Goal: Transaction & Acquisition: Subscribe to service/newsletter

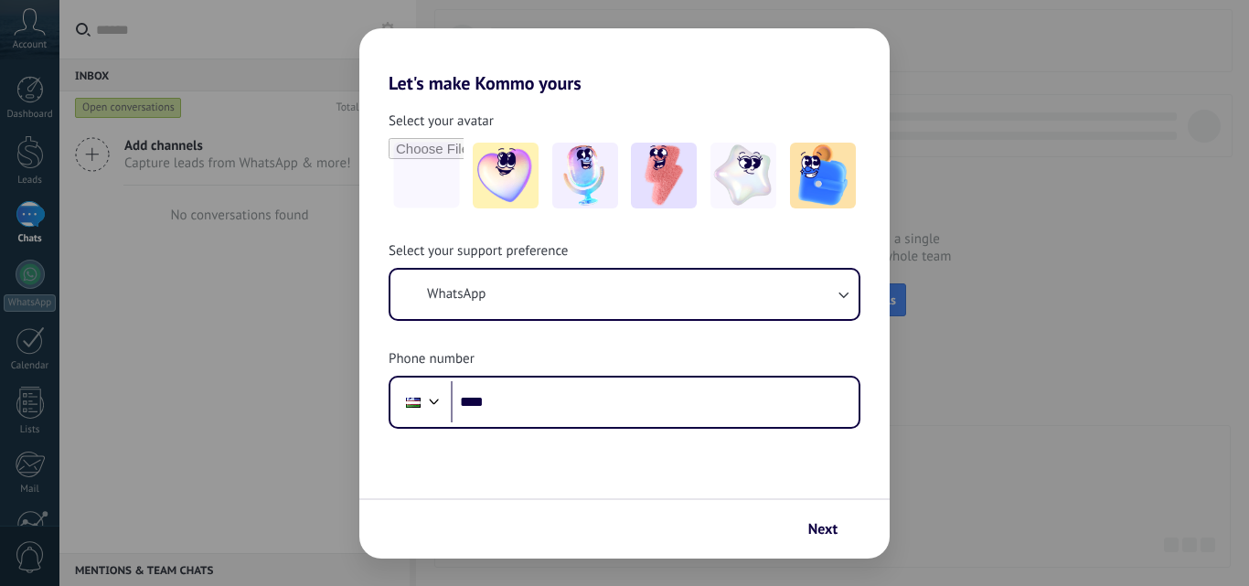
click at [1039, 346] on div "Let's make Kommo yours Select your avatar Select your support preference WhatsA…" at bounding box center [624, 293] width 1249 height 586
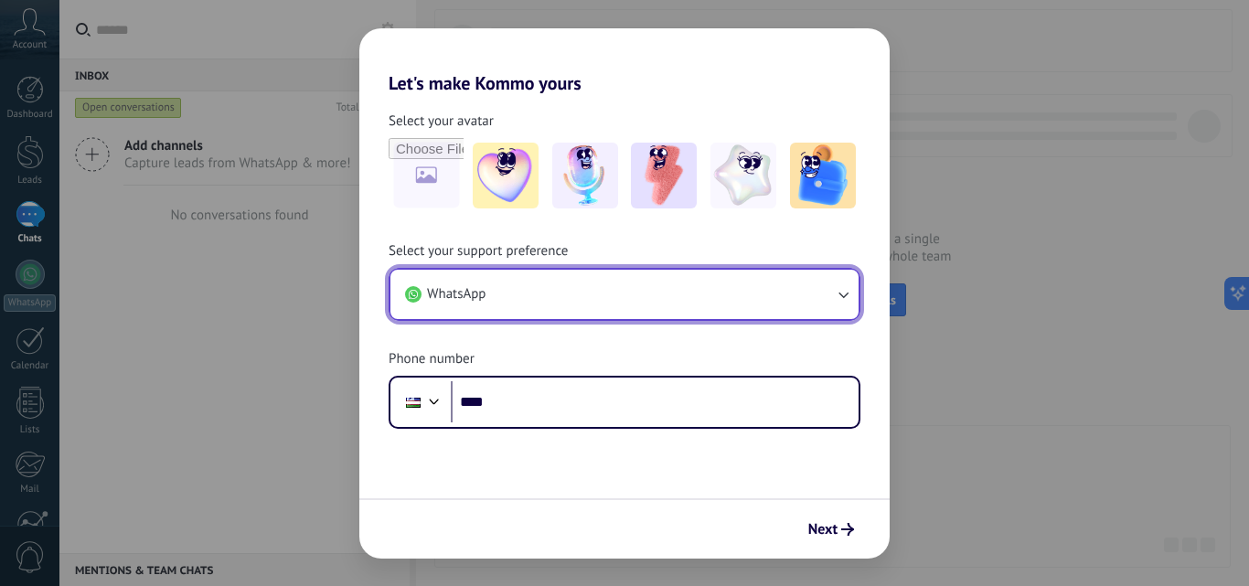
click at [842, 302] on icon "button" at bounding box center [843, 294] width 18 height 18
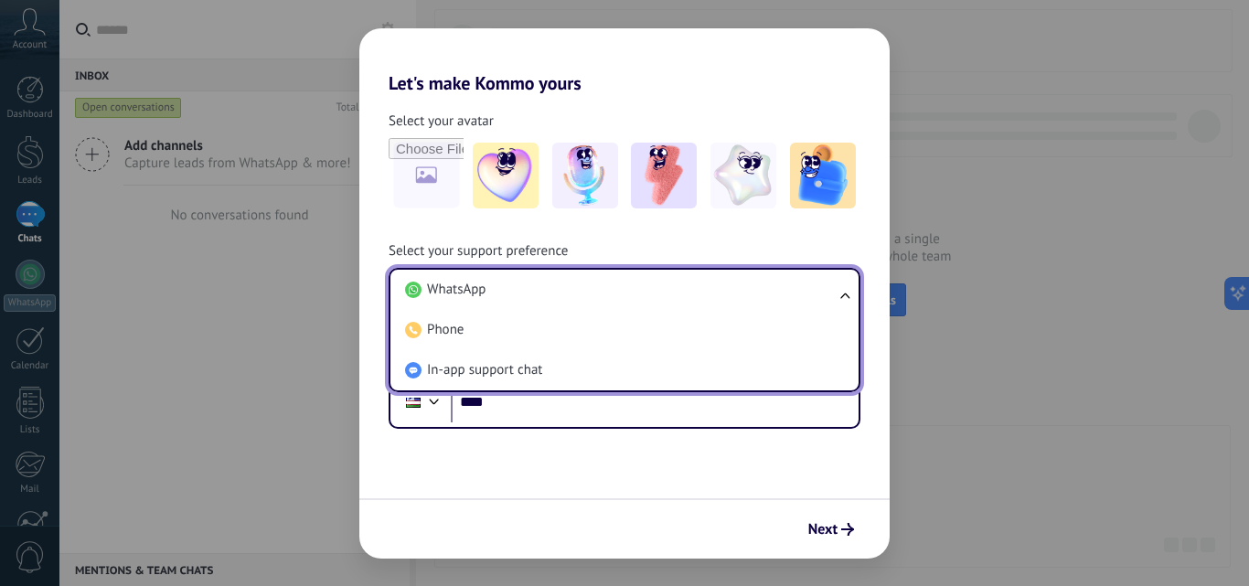
click at [1095, 359] on div "Let's make Kommo yours Select your avatar Select your support preference WhatsA…" at bounding box center [624, 293] width 1249 height 586
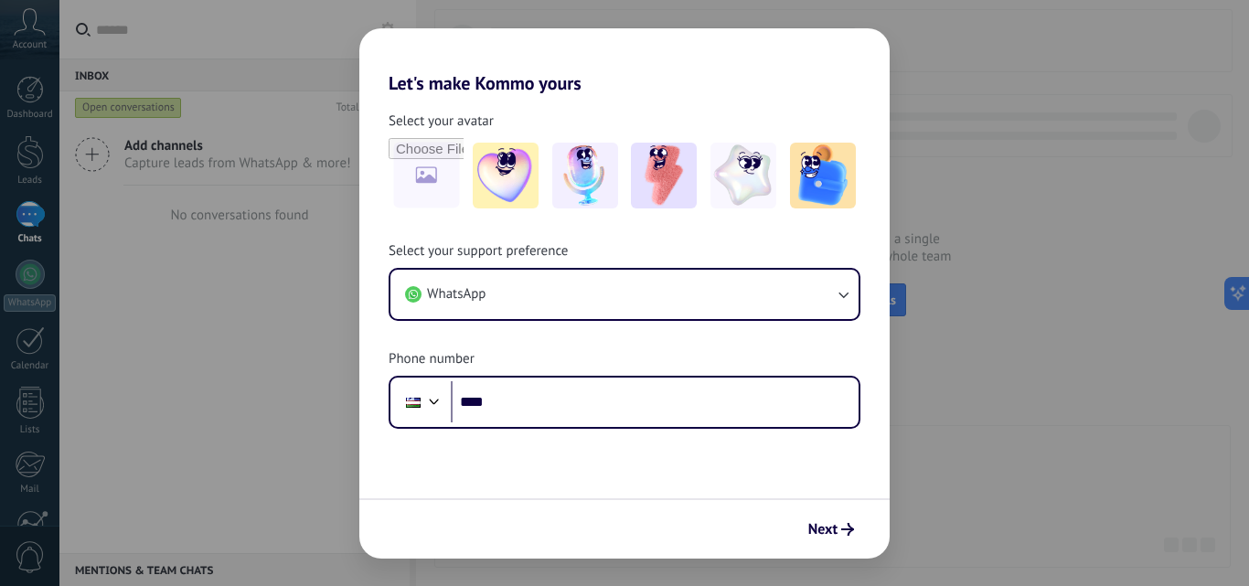
click at [998, 201] on div "Let's make Kommo yours Select your avatar Select your support preference WhatsA…" at bounding box center [624, 293] width 1249 height 586
click at [1021, 104] on div "Let's make Kommo yours Select your avatar Select your support preference WhatsA…" at bounding box center [624, 293] width 1249 height 586
click at [802, 529] on button "Next" at bounding box center [831, 529] width 62 height 31
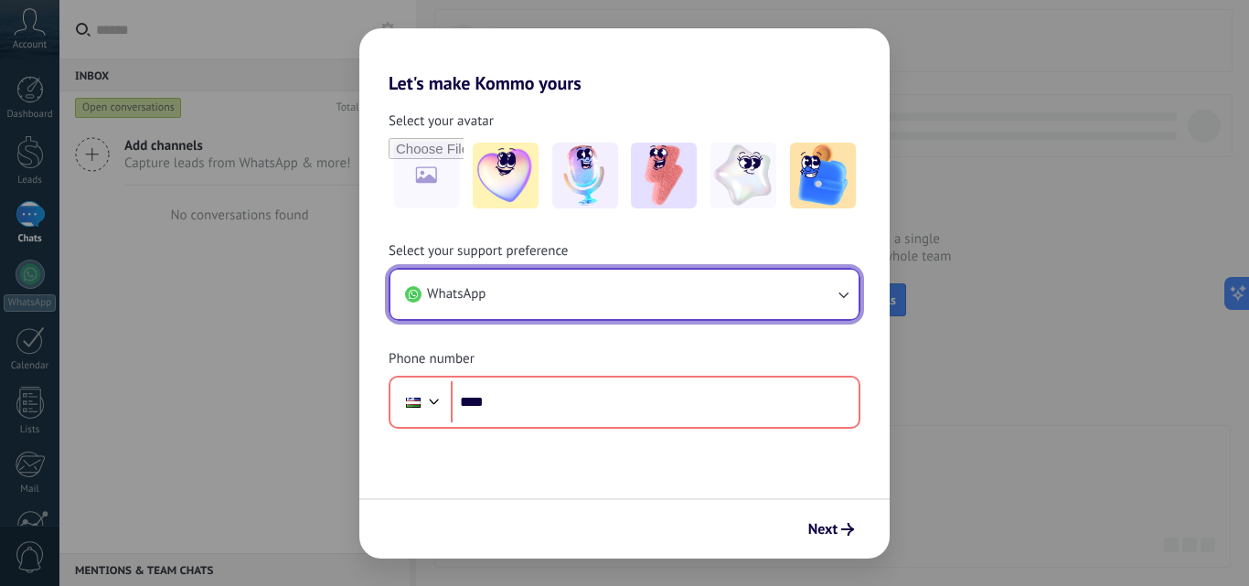
click at [572, 280] on button "WhatsApp" at bounding box center [624, 294] width 468 height 49
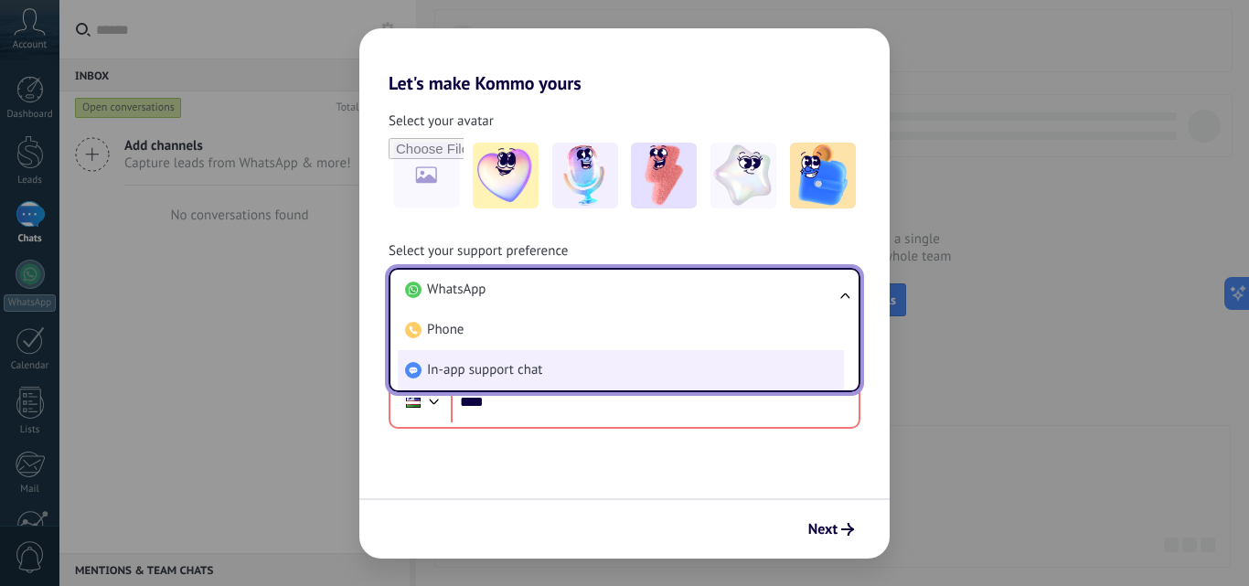
click at [511, 358] on li "In-app support chat" at bounding box center [621, 370] width 446 height 40
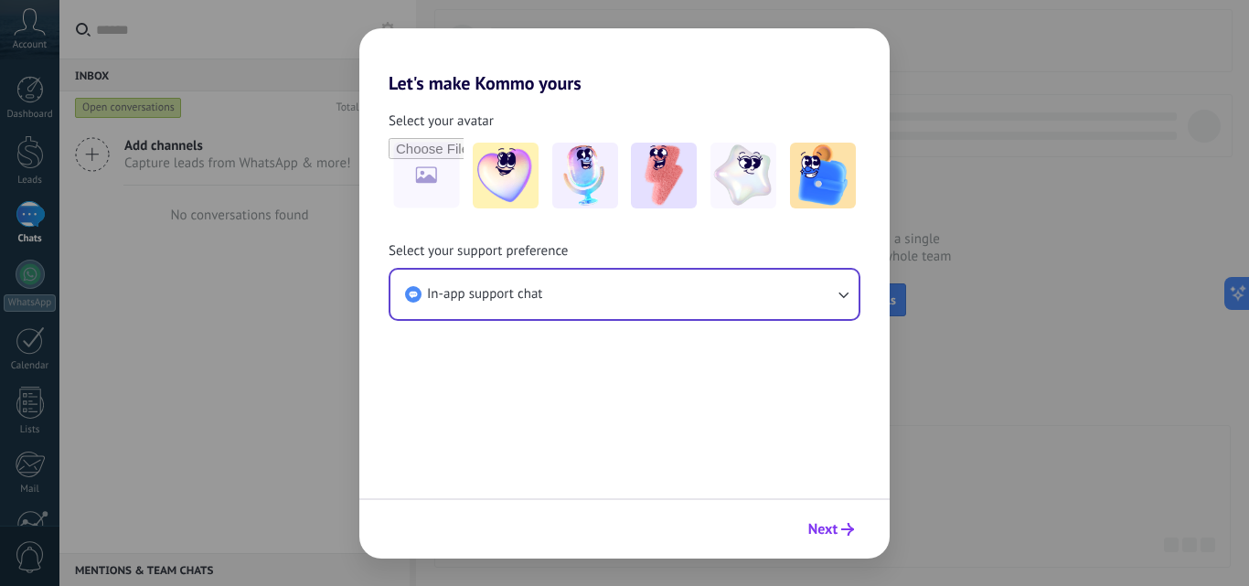
click at [833, 536] on span "Next" at bounding box center [822, 529] width 29 height 13
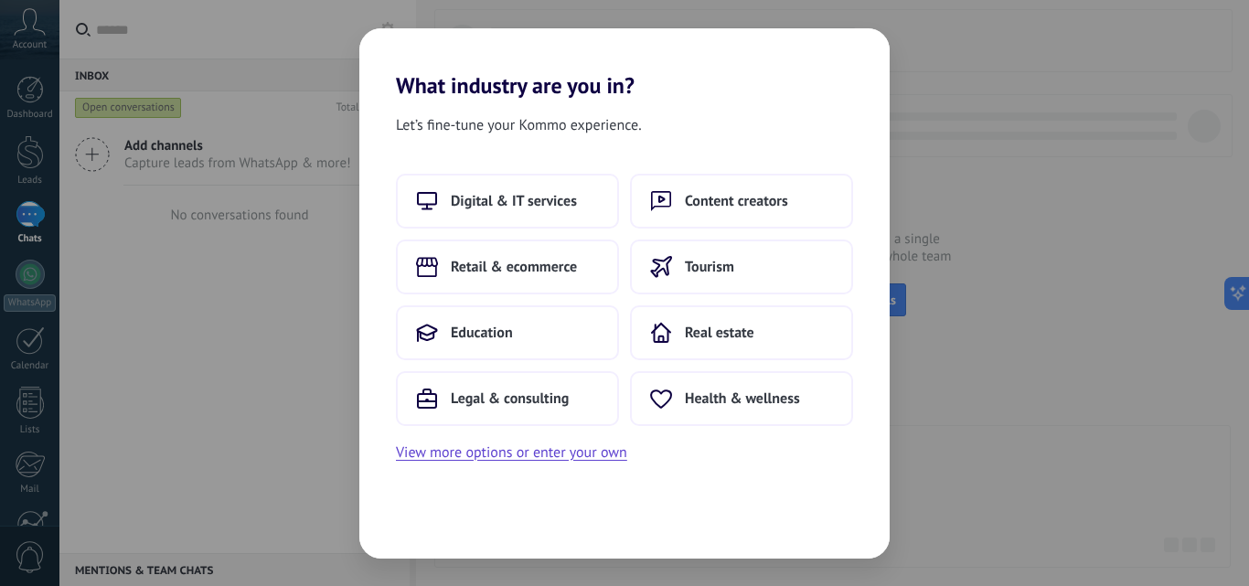
click at [1004, 401] on div "What industry are you in? Let’s fine-tune your Kommo experience. Digital & IT s…" at bounding box center [624, 293] width 1249 height 586
click at [209, 328] on div "What industry are you in? Let’s fine-tune your Kommo experience. Digital & IT s…" at bounding box center [624, 293] width 1249 height 586
click at [498, 271] on span "Retail & ecommerce" at bounding box center [514, 267] width 126 height 18
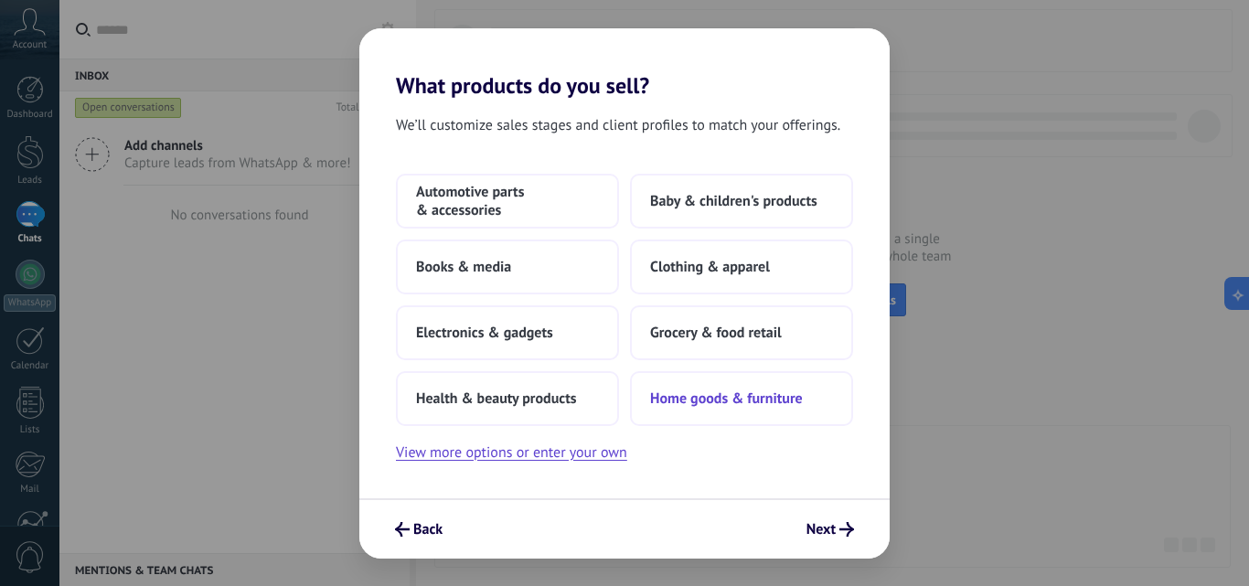
click at [722, 396] on span "Home goods & furniture" at bounding box center [726, 399] width 153 height 18
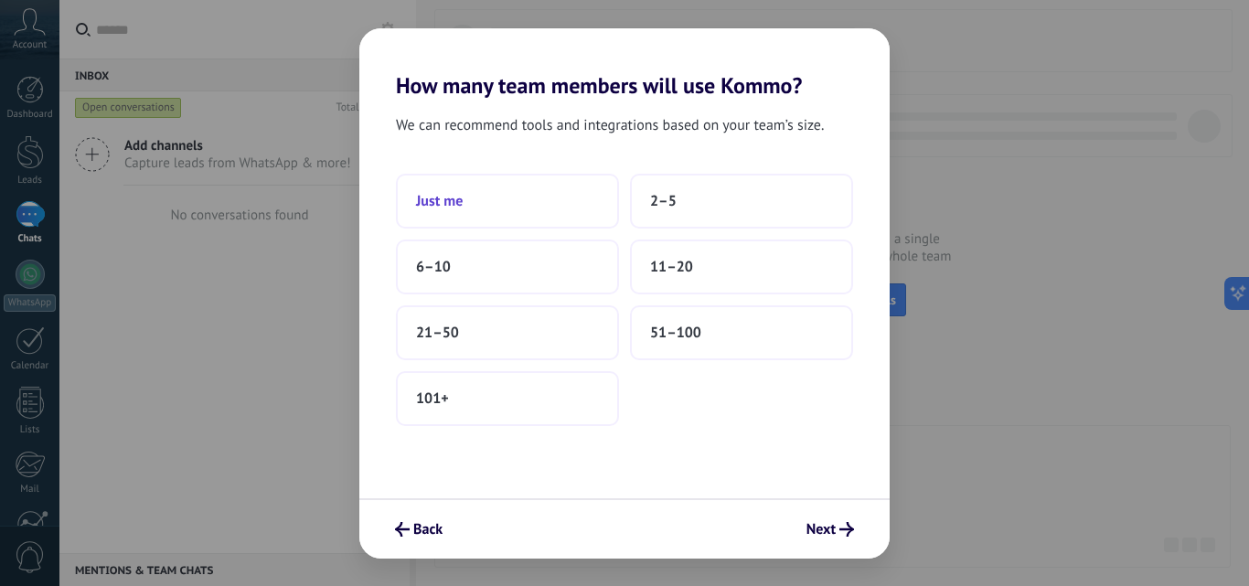
click at [494, 210] on button "Just me" at bounding box center [507, 201] width 223 height 55
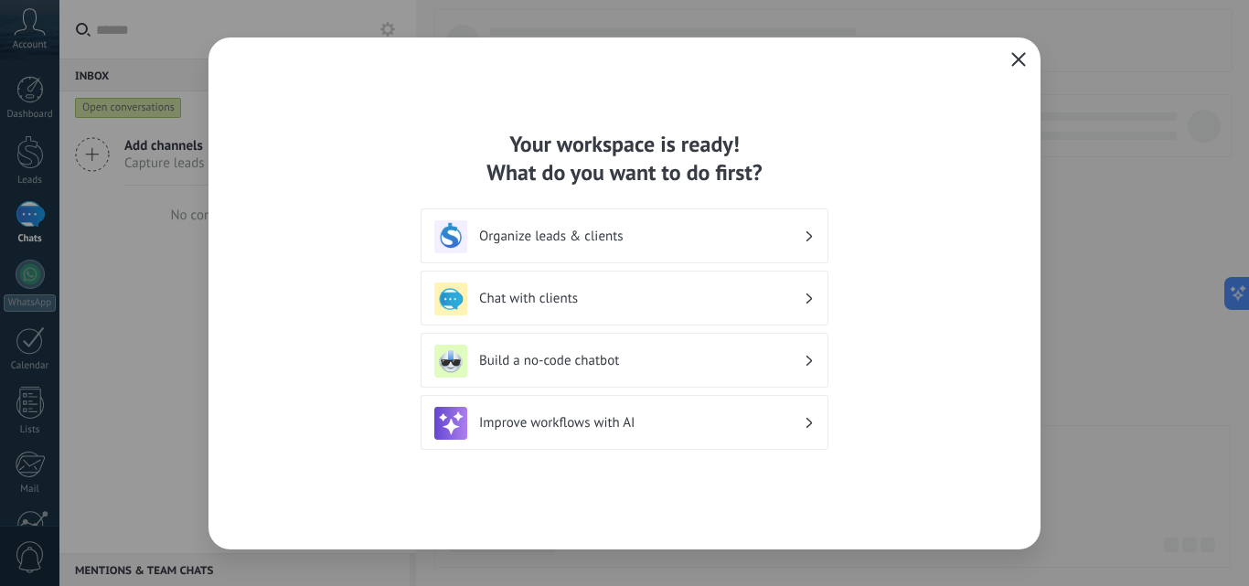
click at [557, 296] on h3 "Chat with clients" at bounding box center [641, 298] width 325 height 17
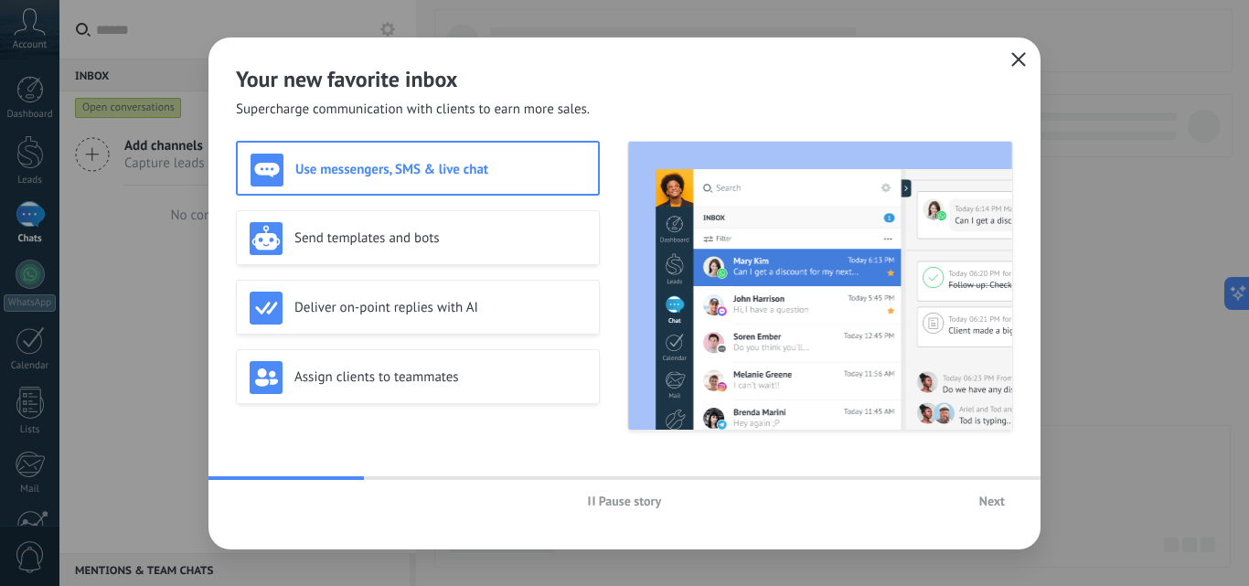
click at [1013, 59] on icon "button" at bounding box center [1018, 59] width 15 height 15
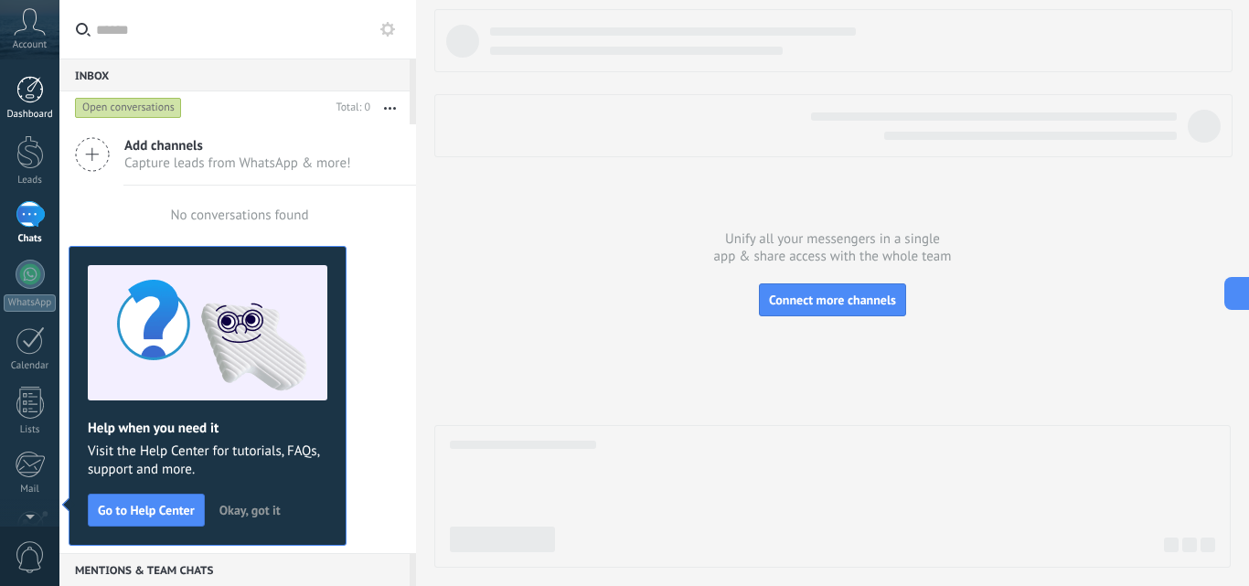
click at [30, 92] on div at bounding box center [29, 89] width 27 height 27
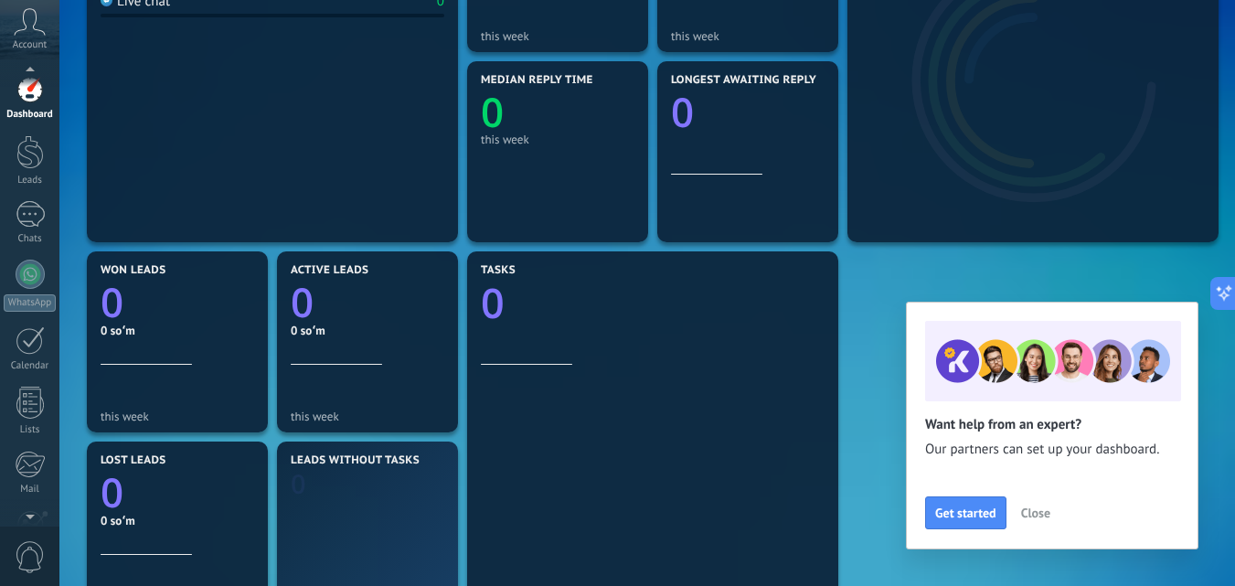
scroll to position [175, 0]
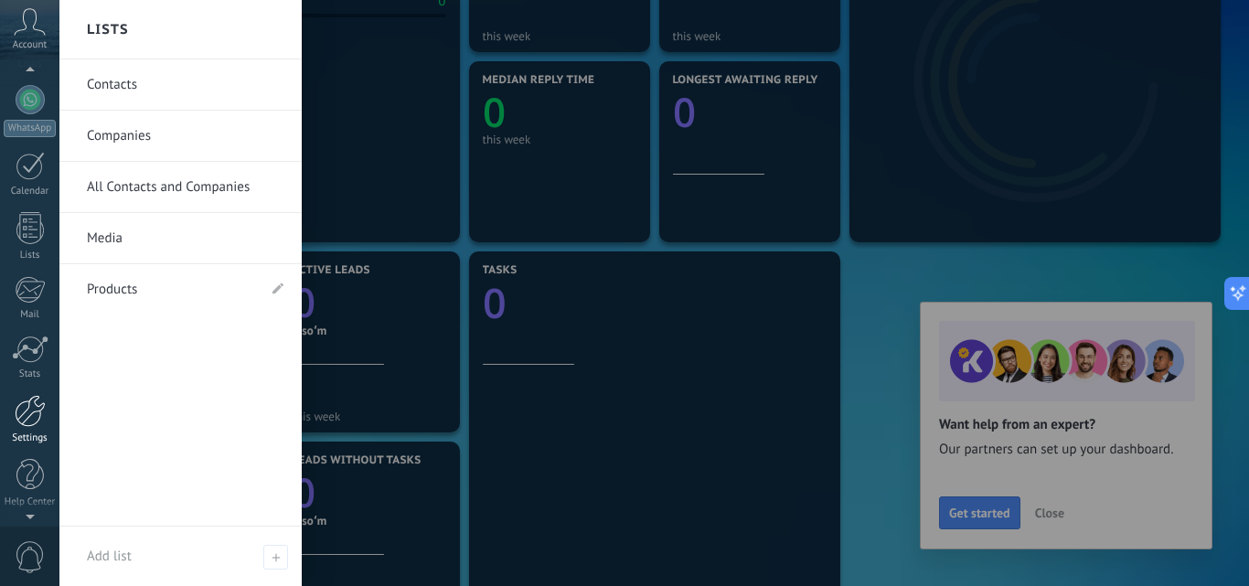
click at [19, 413] on div at bounding box center [30, 411] width 31 height 32
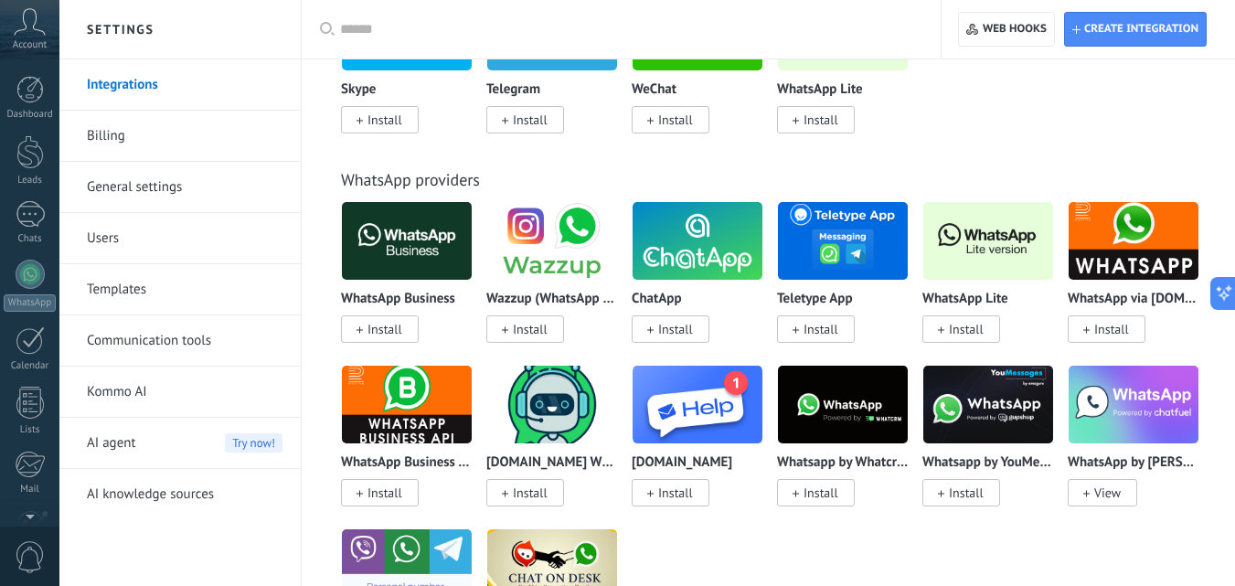
click at [37, 24] on icon at bounding box center [30, 21] width 32 height 27
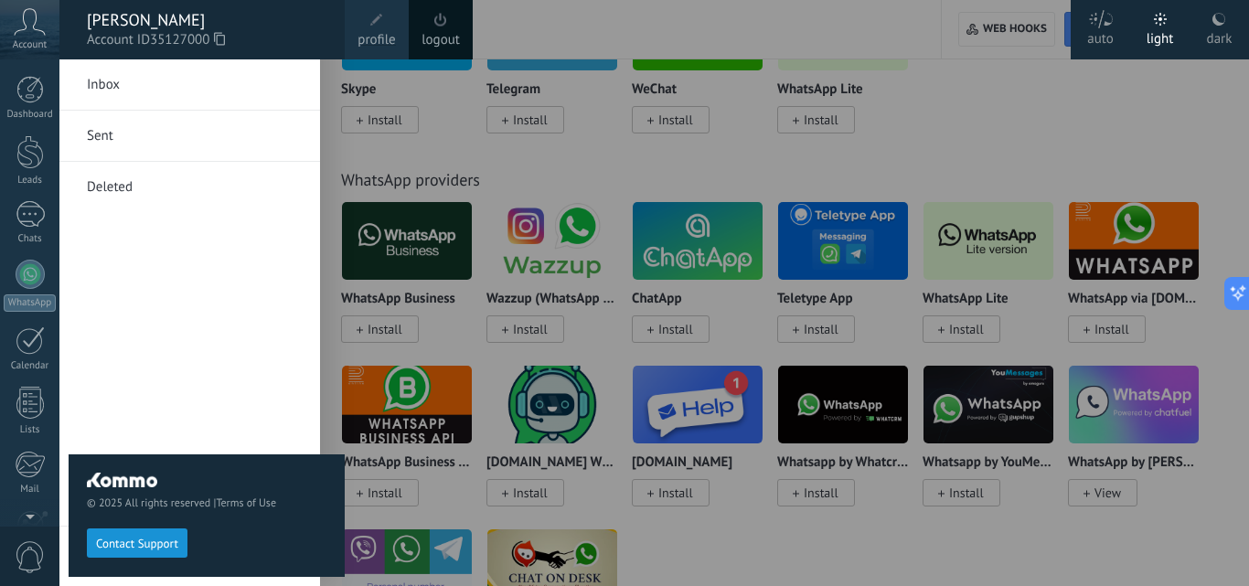
click at [377, 35] on span "profile" at bounding box center [376, 40] width 37 height 20
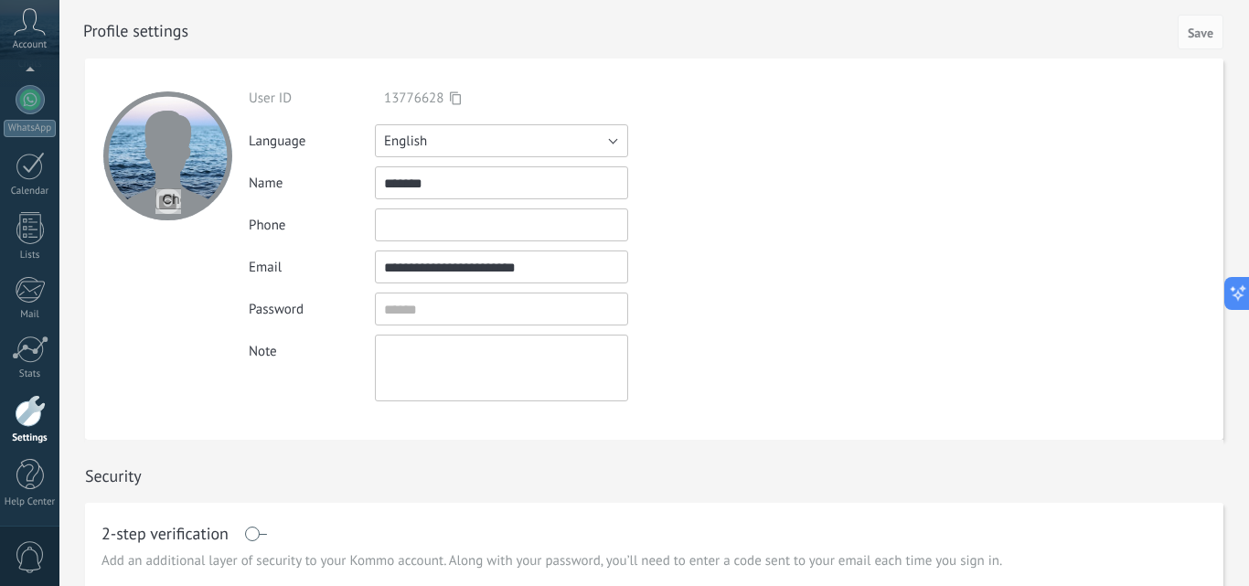
click at [603, 144] on button "English" at bounding box center [501, 140] width 253 height 33
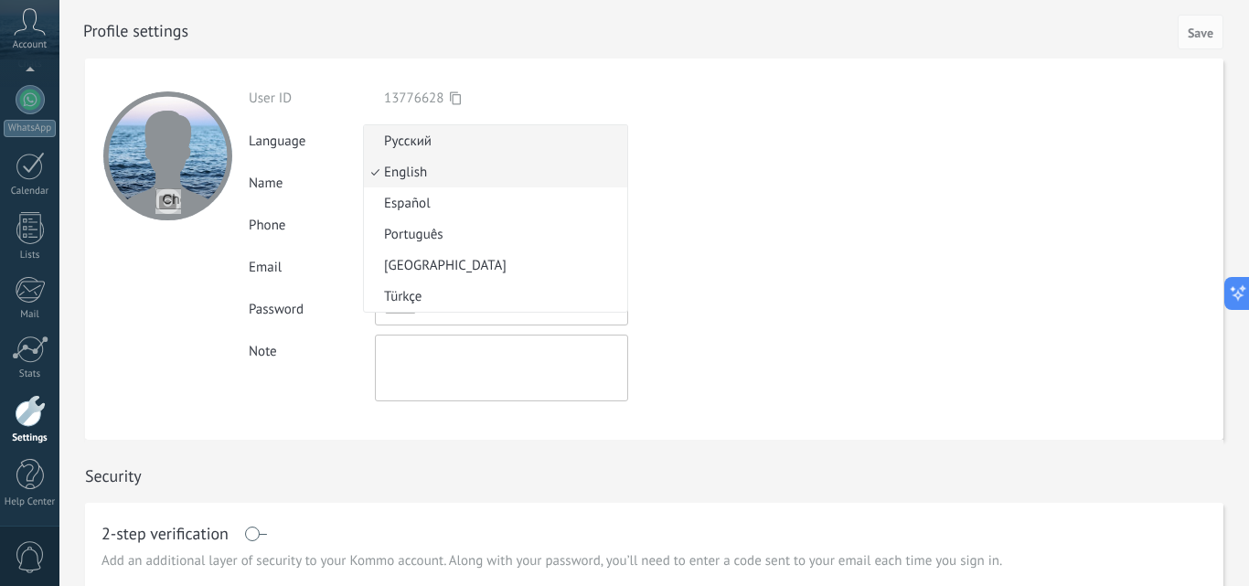
click at [418, 142] on span "Русский" at bounding box center [493, 141] width 258 height 17
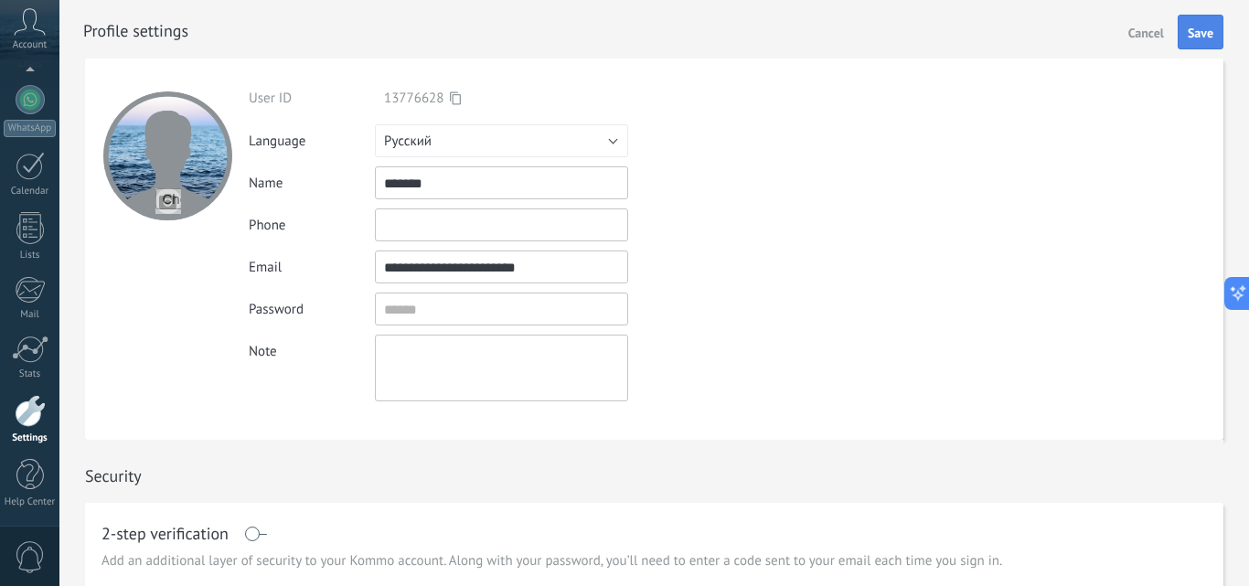
click at [1194, 33] on span "Save" at bounding box center [1201, 33] width 26 height 13
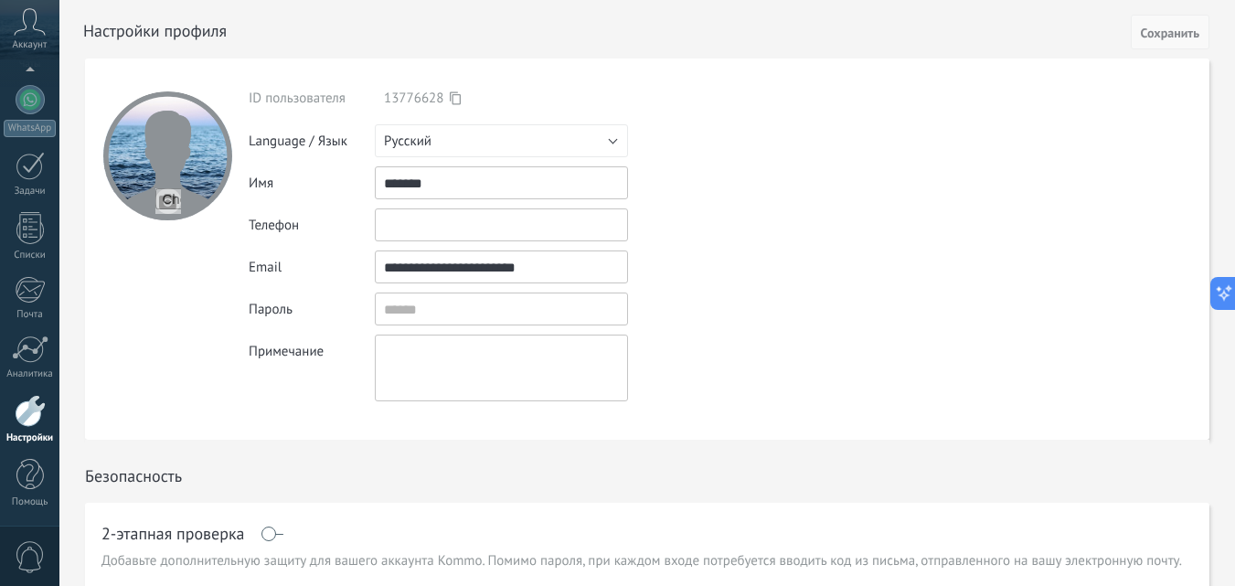
click at [1155, 37] on span "Сохранить" at bounding box center [1170, 33] width 59 height 13
click at [1216, 291] on icon at bounding box center [1217, 292] width 19 height 19
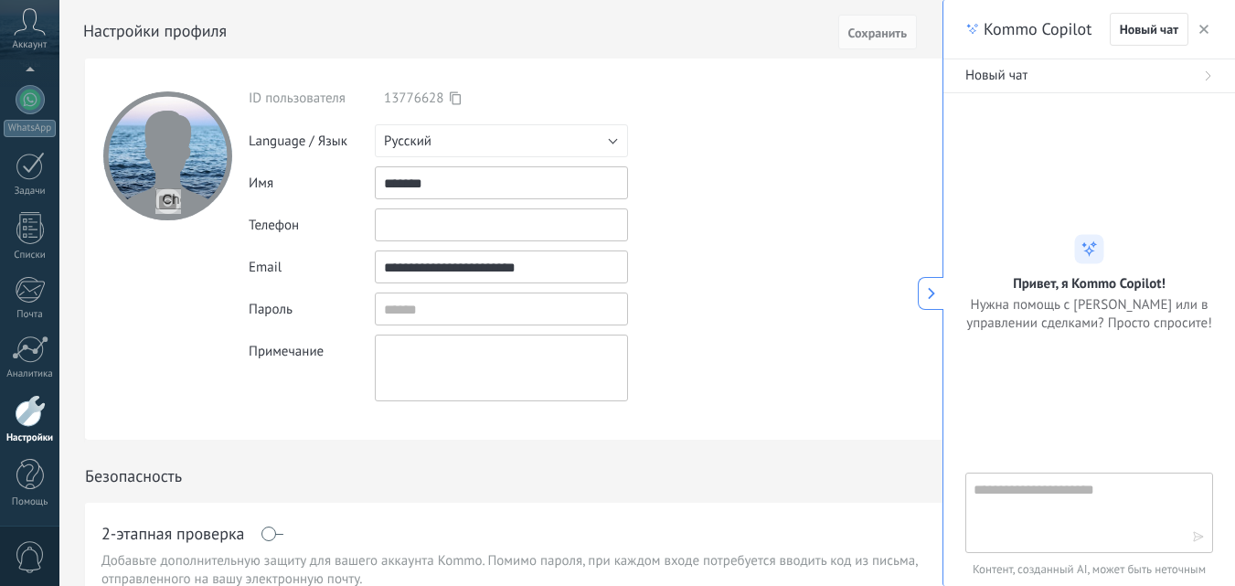
click at [927, 296] on icon at bounding box center [931, 293] width 13 height 13
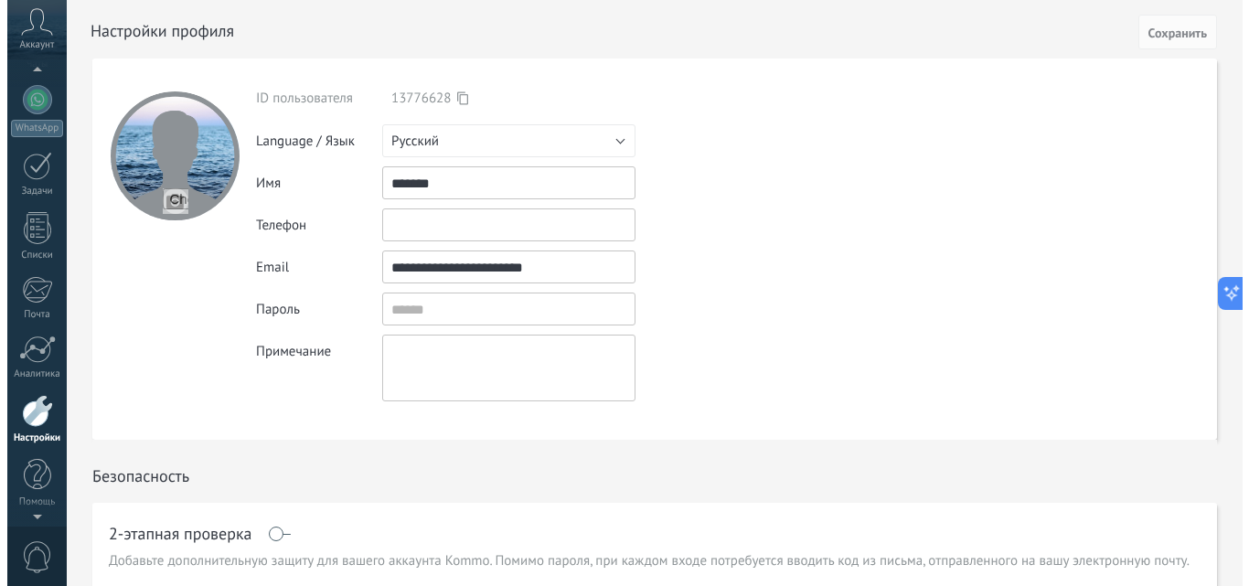
scroll to position [173, 0]
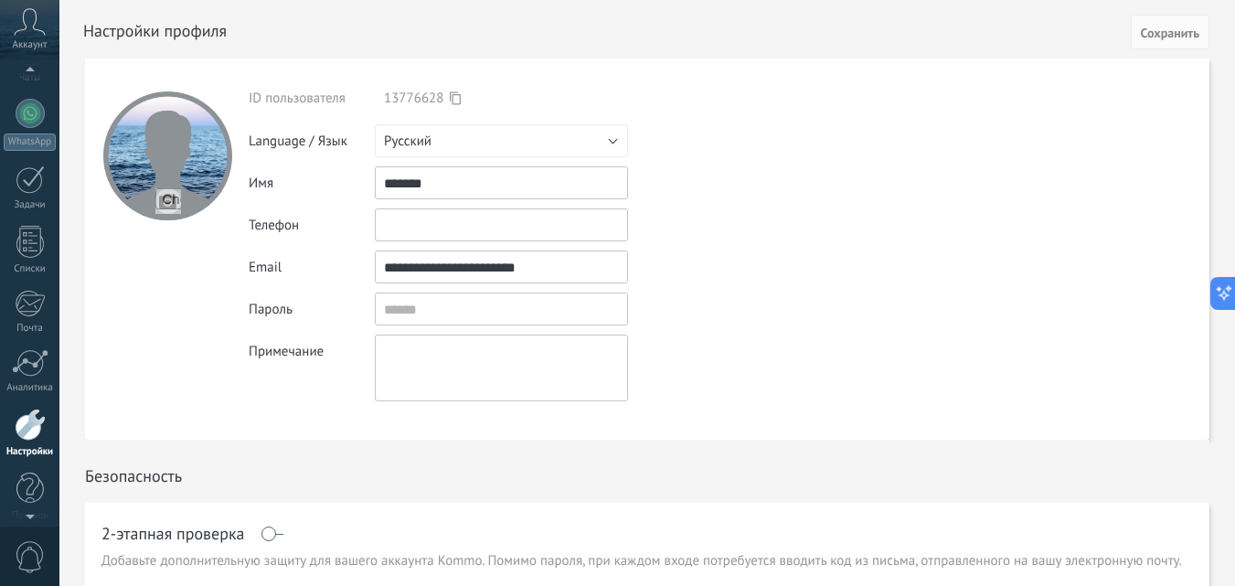
click at [26, 33] on icon at bounding box center [30, 21] width 32 height 27
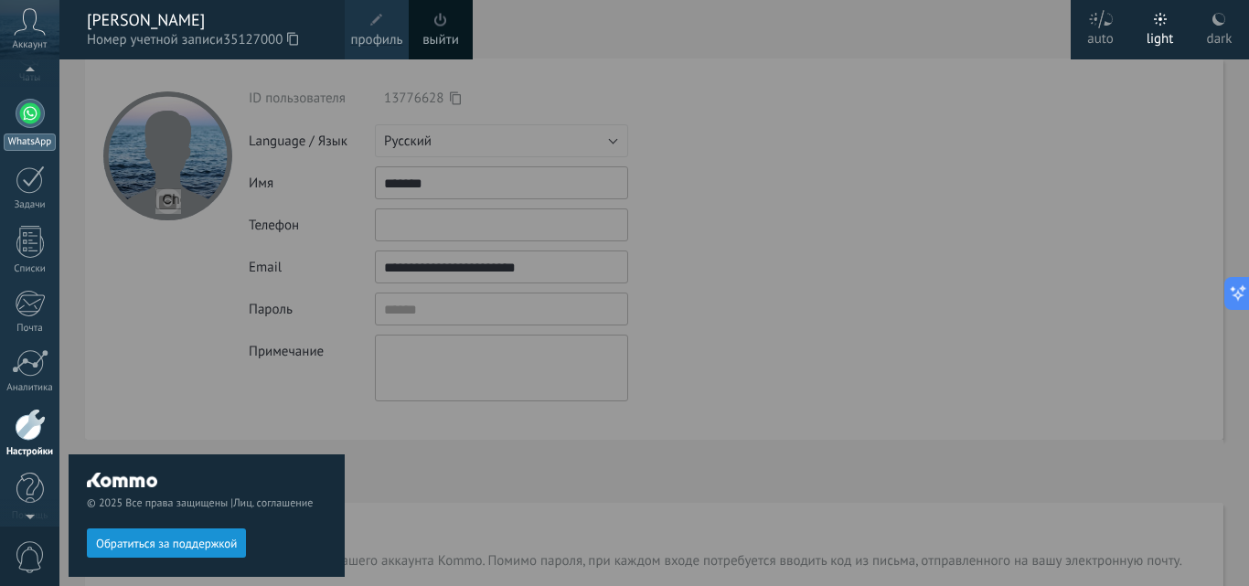
scroll to position [165, 0]
click at [39, 42] on span "Аккаунт" at bounding box center [30, 45] width 35 height 12
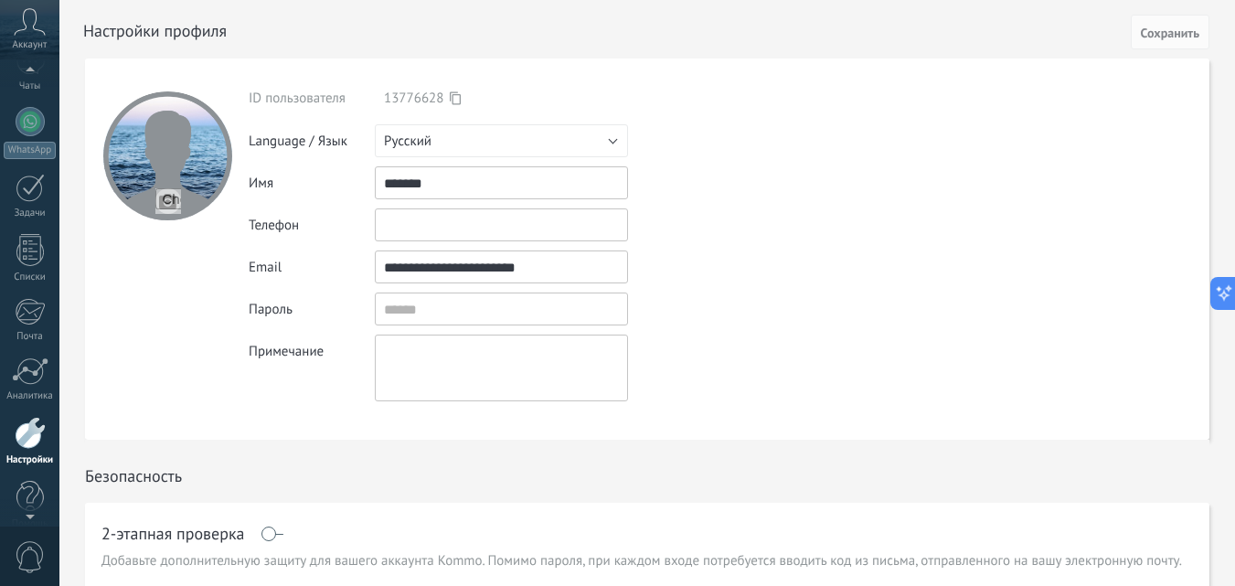
click at [39, 42] on span "Аккаунт" at bounding box center [30, 45] width 35 height 12
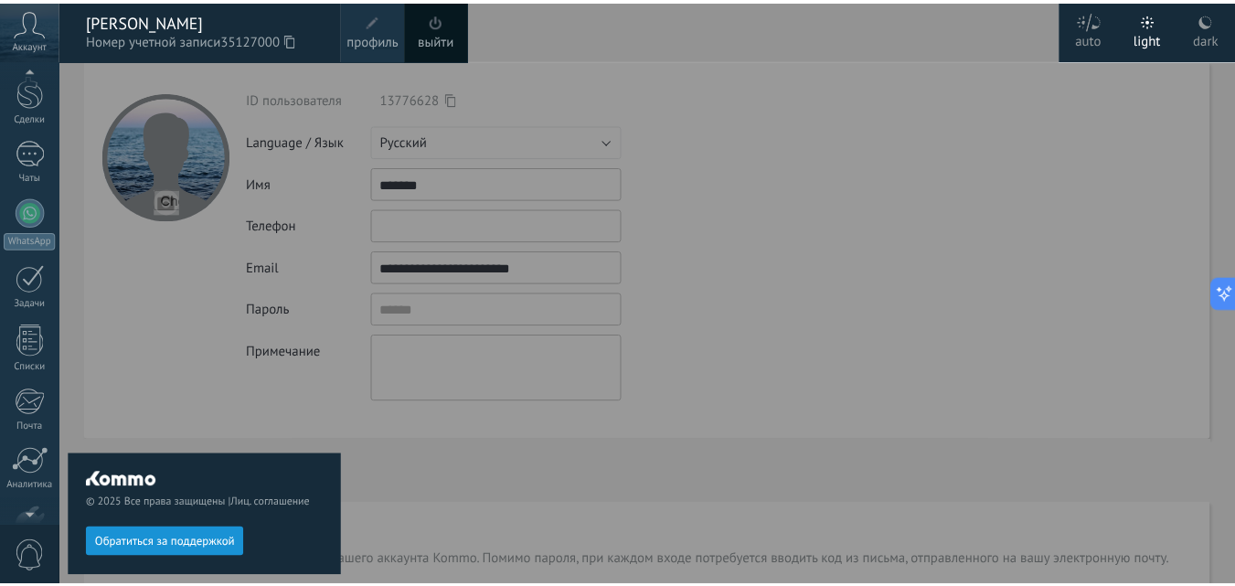
scroll to position [0, 0]
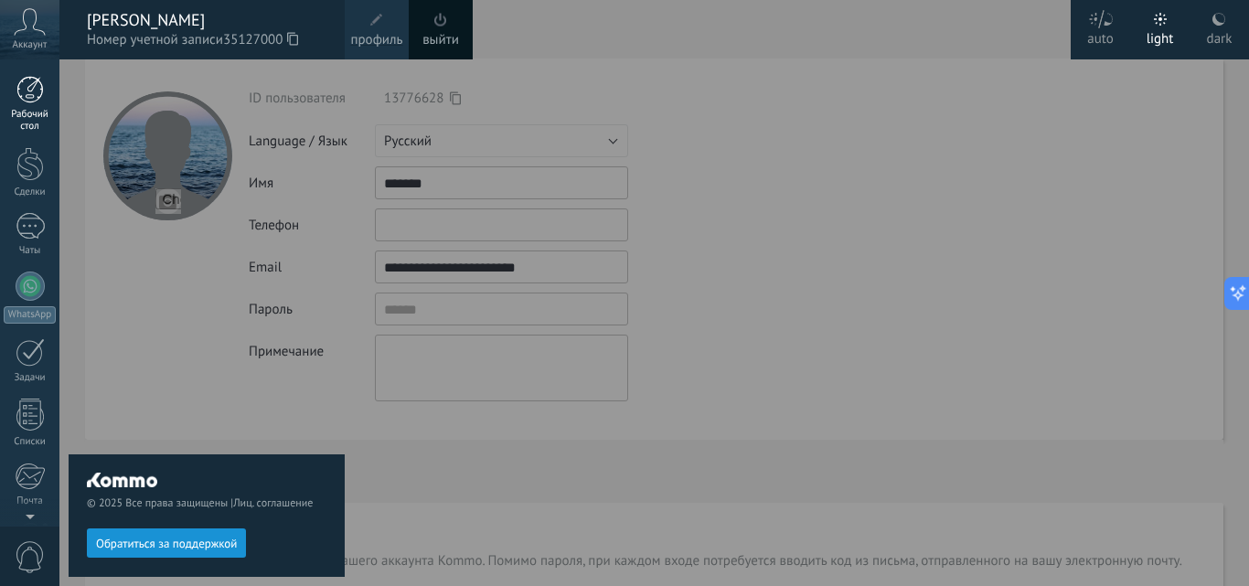
click at [33, 95] on div at bounding box center [29, 89] width 27 height 27
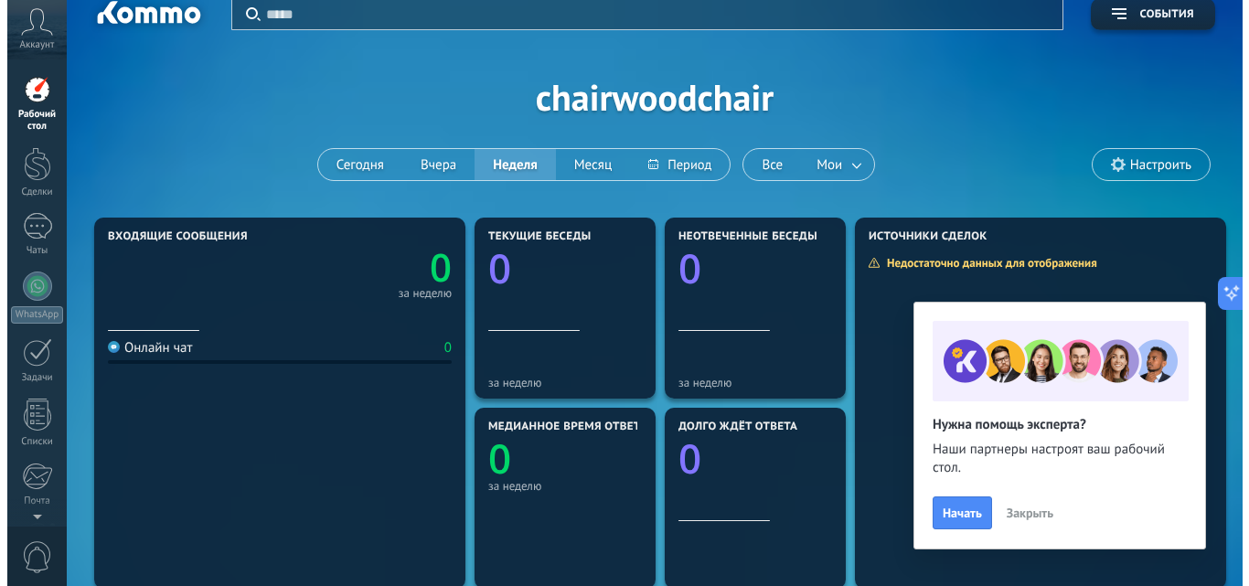
scroll to position [13, 0]
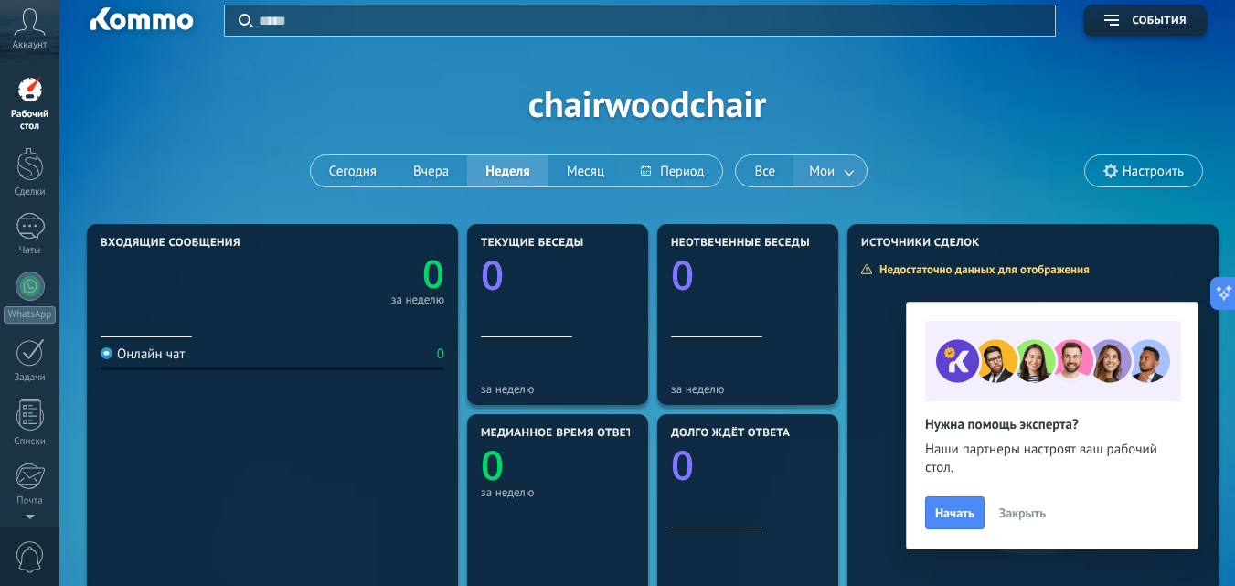
click at [846, 178] on link at bounding box center [850, 171] width 33 height 30
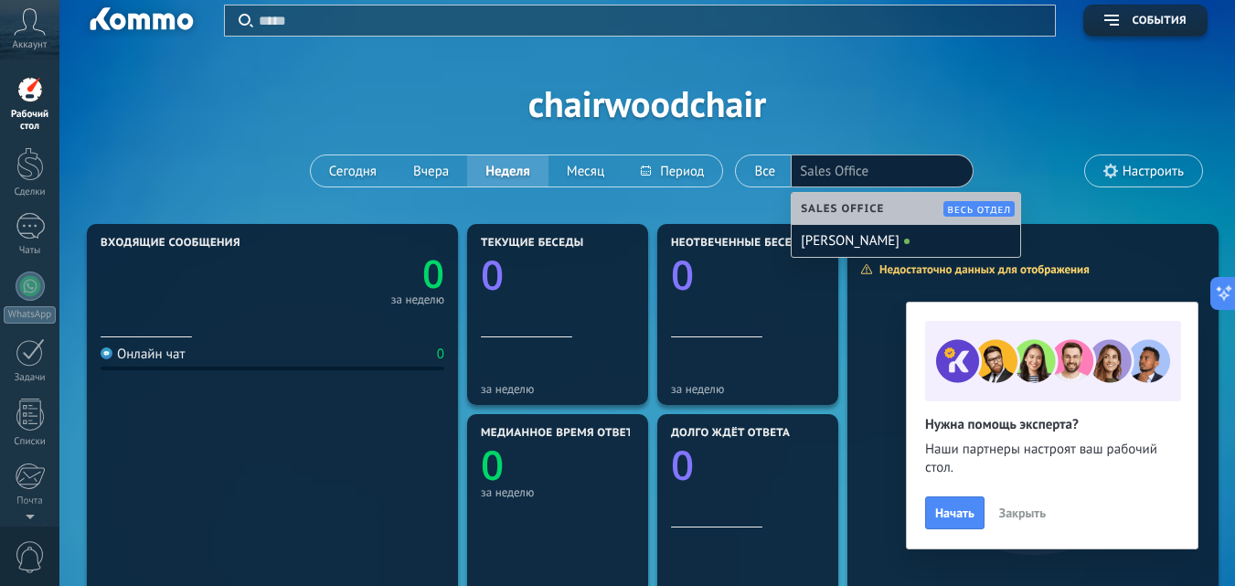
click at [1140, 168] on span "Настроить" at bounding box center [1153, 172] width 61 height 16
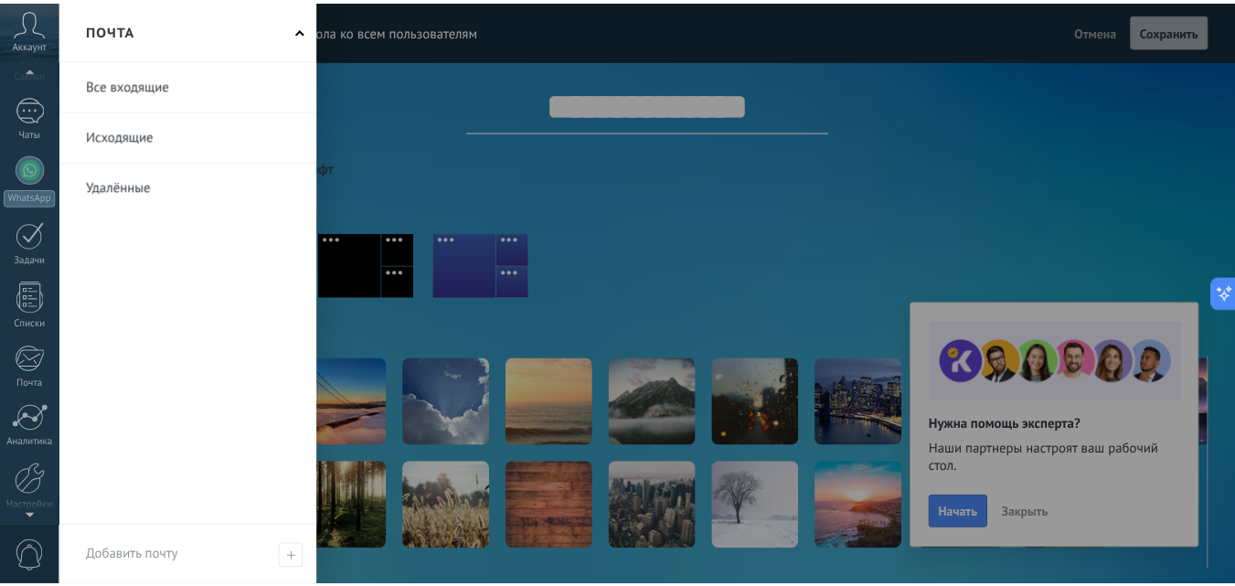
scroll to position [187, 0]
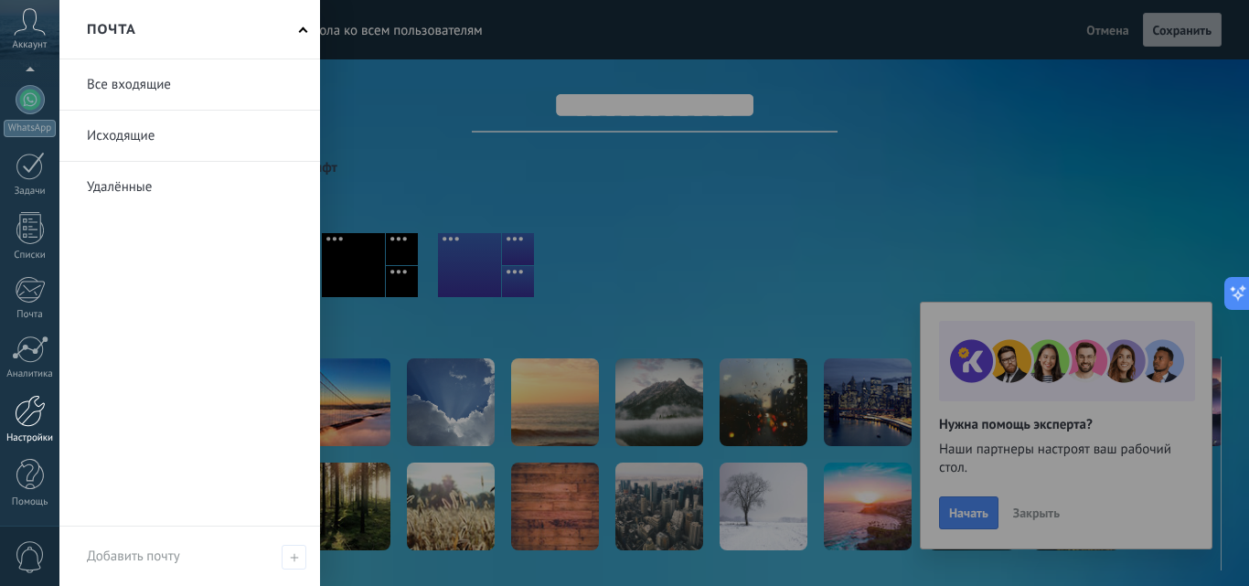
click at [37, 418] on div at bounding box center [30, 411] width 31 height 32
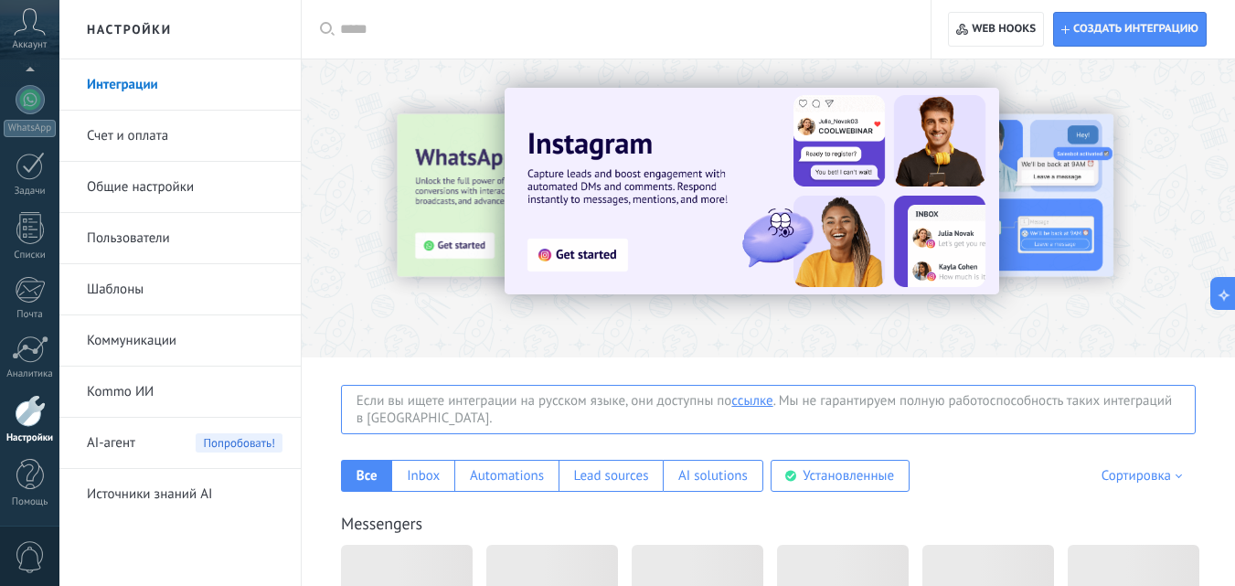
click at [140, 128] on link "Счет и оплата" at bounding box center [185, 136] width 196 height 51
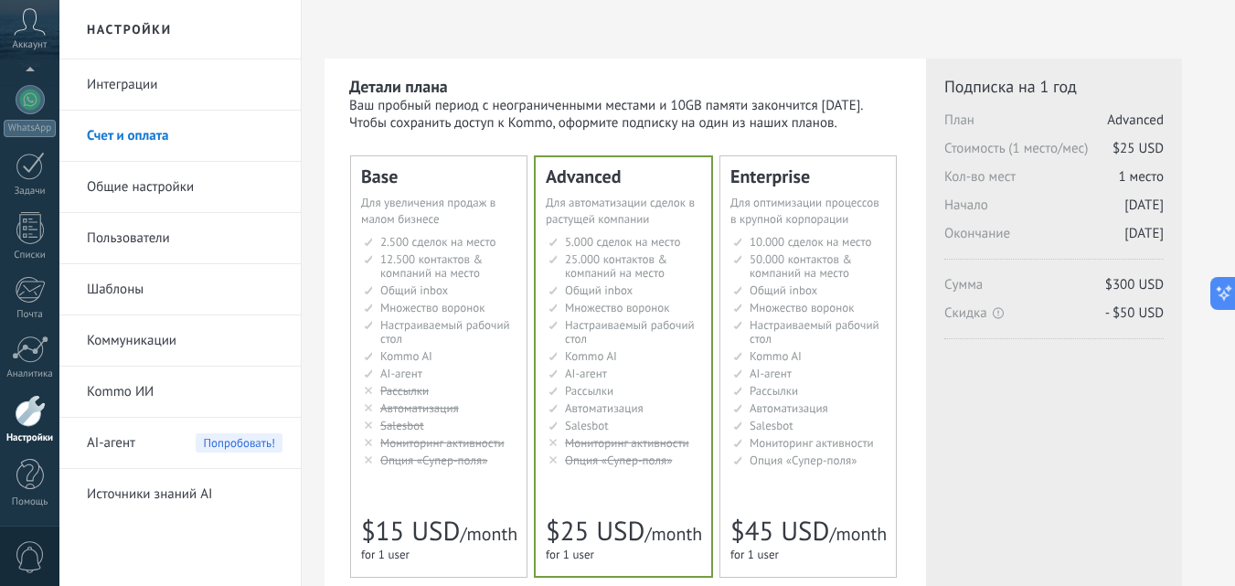
click at [395, 230] on div "Base Для увеличения продаж в малом бизнесе For small businesses that want to bo…" at bounding box center [439, 366] width 176 height 421
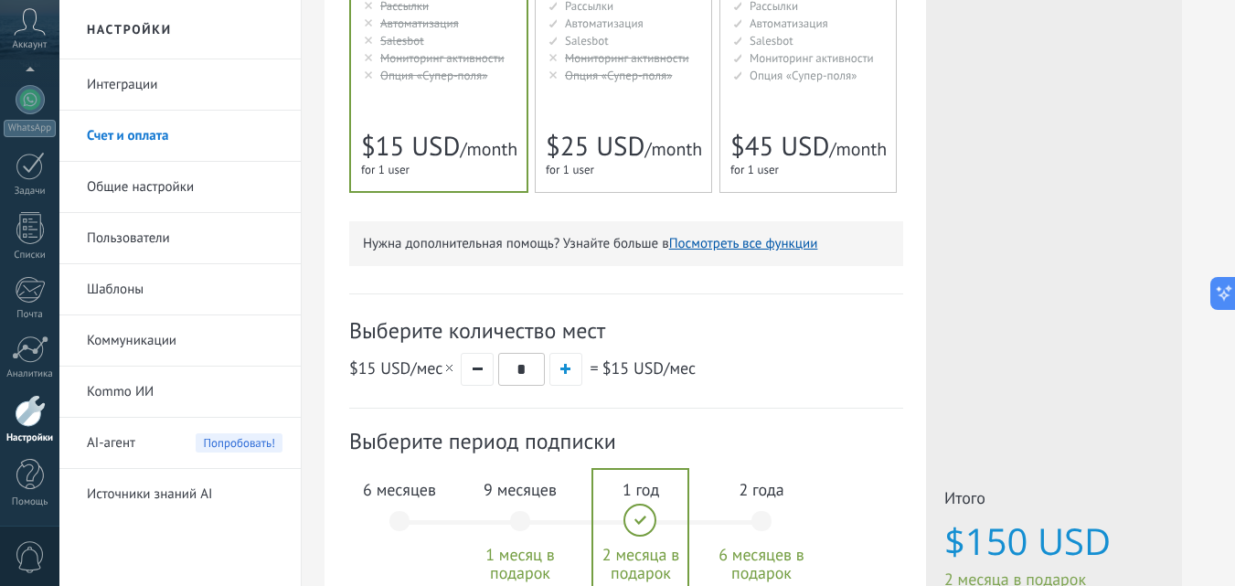
scroll to position [549, 0]
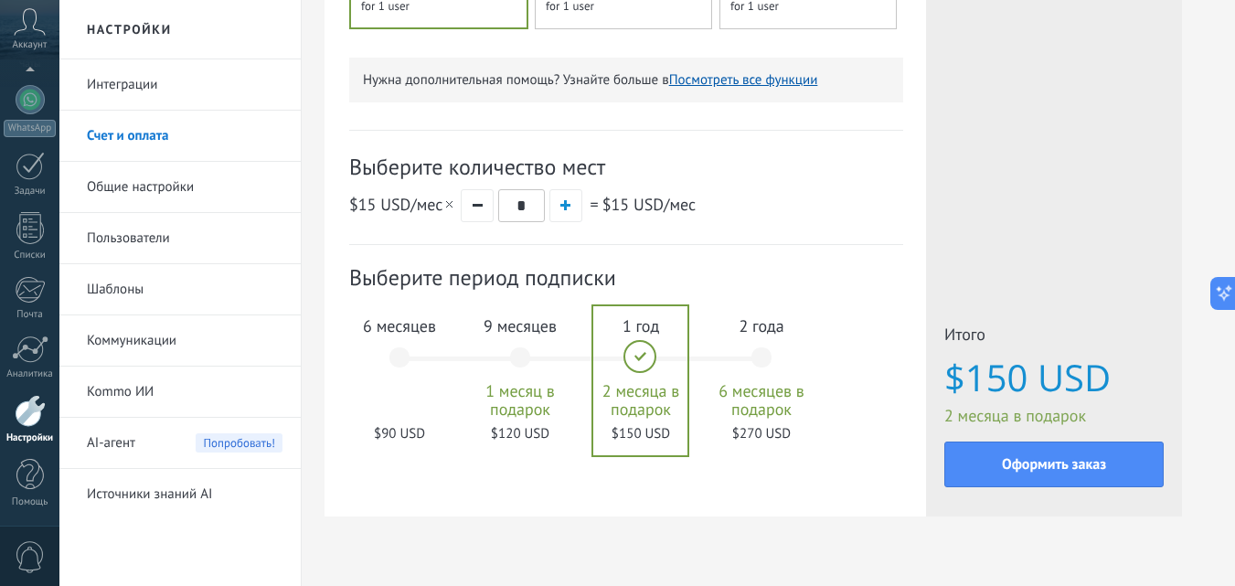
click at [398, 357] on div "6 месяцев $90 USD" at bounding box center [399, 366] width 99 height 129
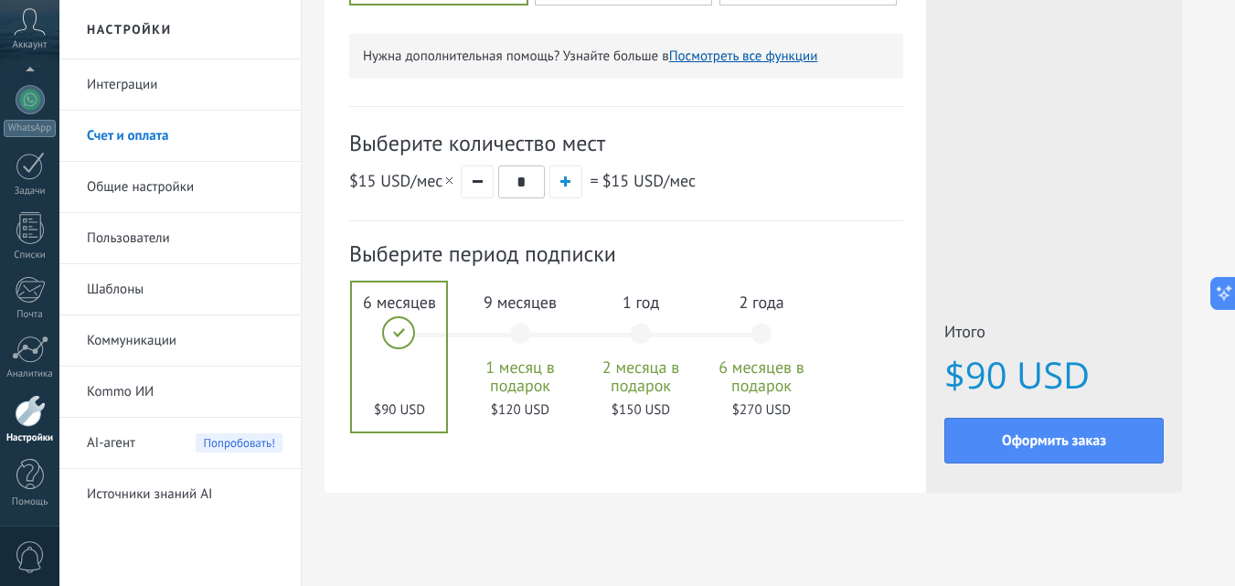
scroll to position [585, 0]
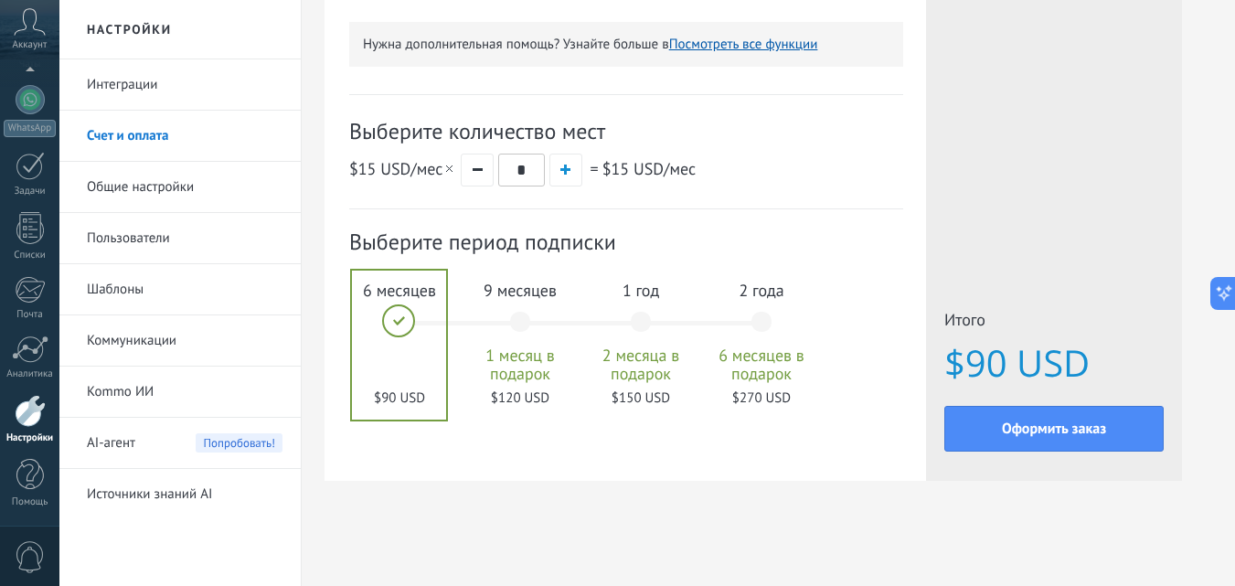
click at [516, 325] on div "9 месяцев 1 месяц в подарок $120 USD" at bounding box center [520, 330] width 99 height 129
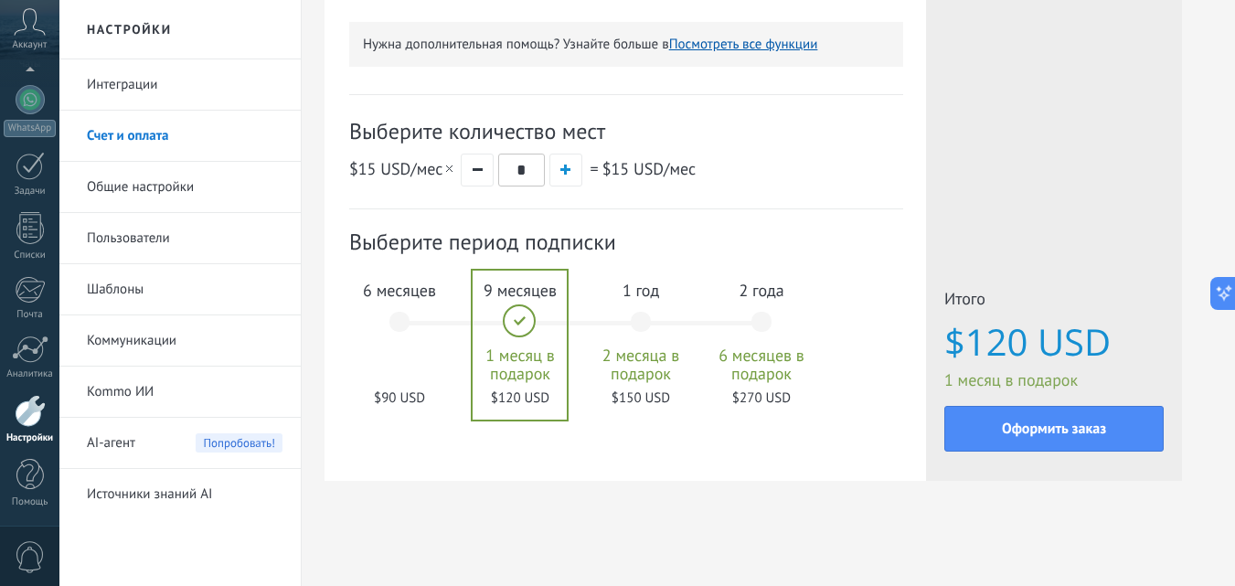
click at [635, 319] on div "1 год 2 месяца в подарок $150 USD" at bounding box center [641, 330] width 99 height 129
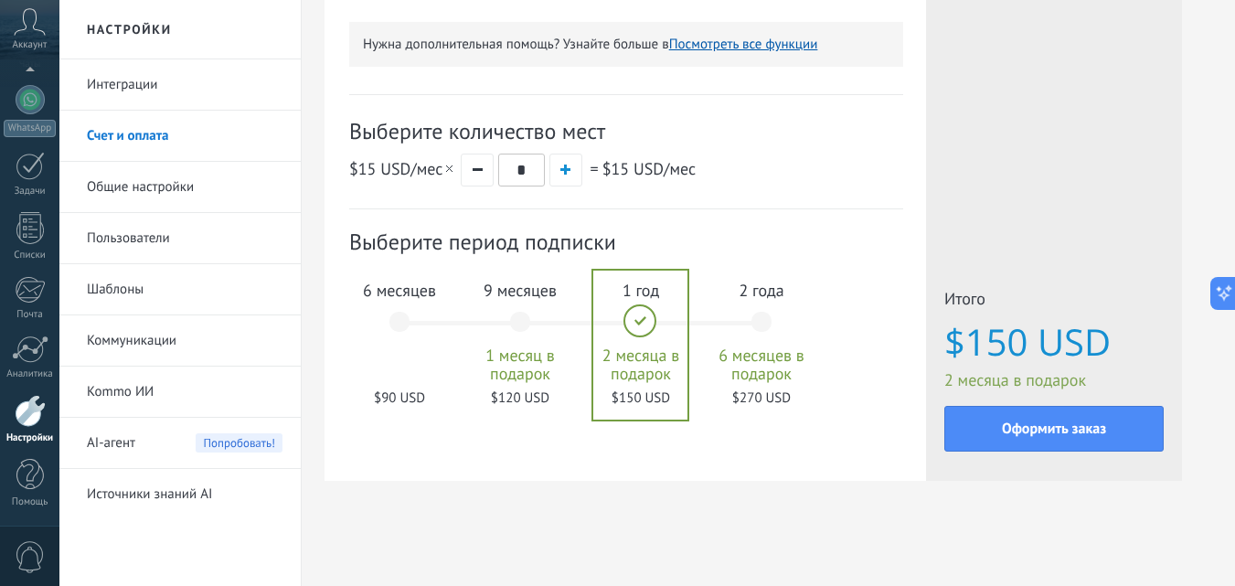
click at [404, 323] on div "6 месяцев $90 USD" at bounding box center [399, 330] width 99 height 129
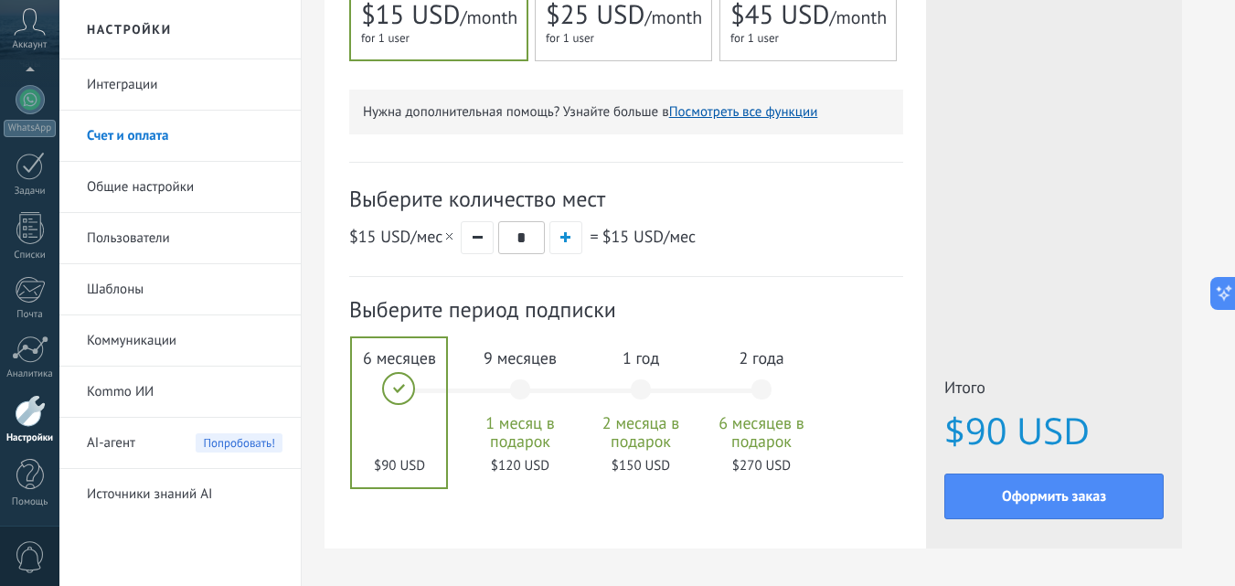
scroll to position [549, 0]
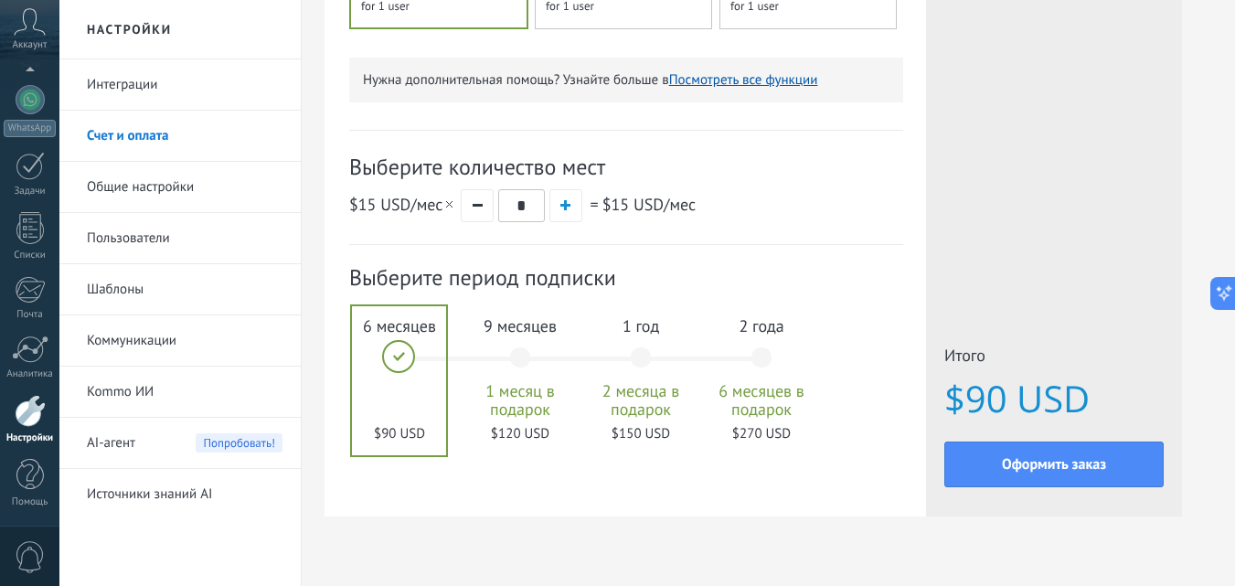
click at [643, 358] on div "1 год 2 месяца в подарок $150 USD" at bounding box center [641, 366] width 99 height 129
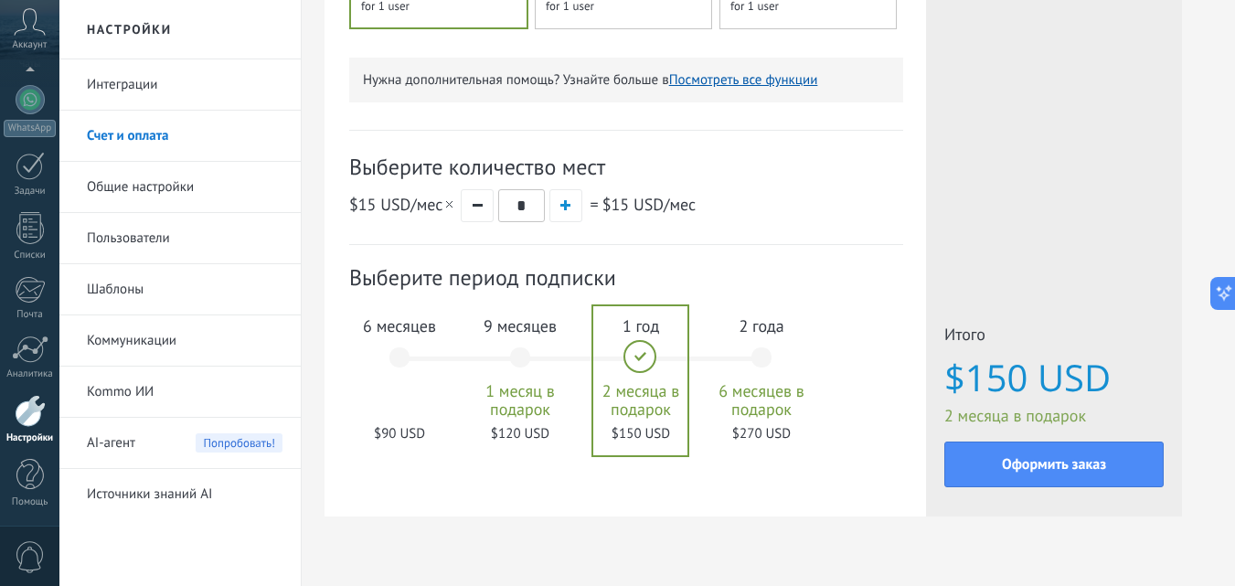
click at [396, 345] on div "6 месяцев $90 USD" at bounding box center [399, 366] width 99 height 129
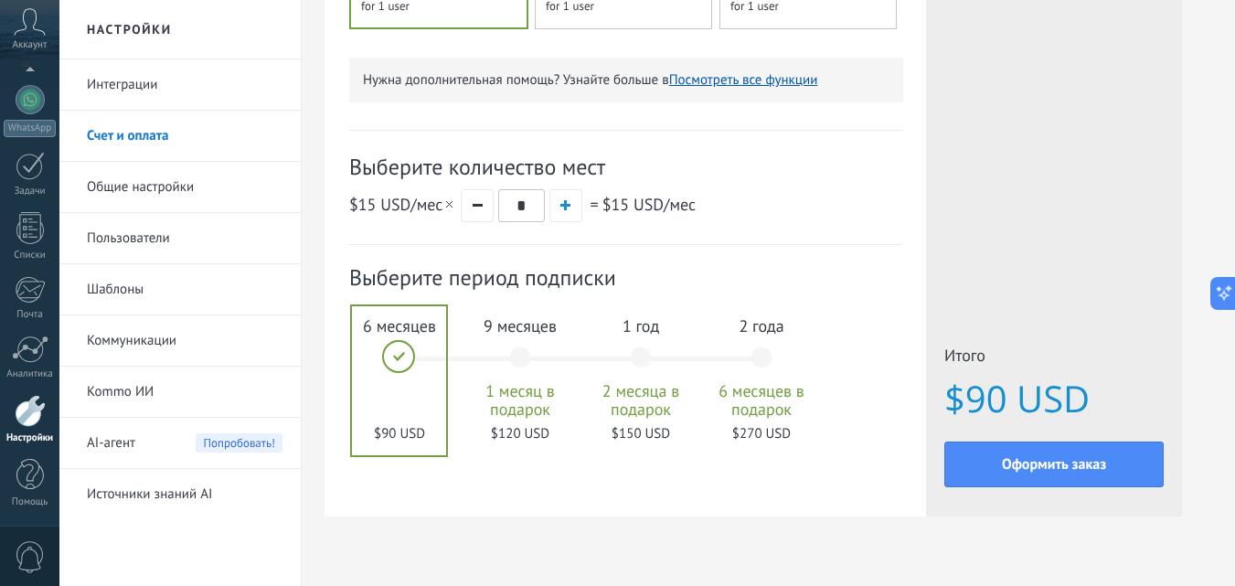
click at [625, 340] on div "1 год 2 месяца в подарок $150 USD" at bounding box center [641, 366] width 99 height 129
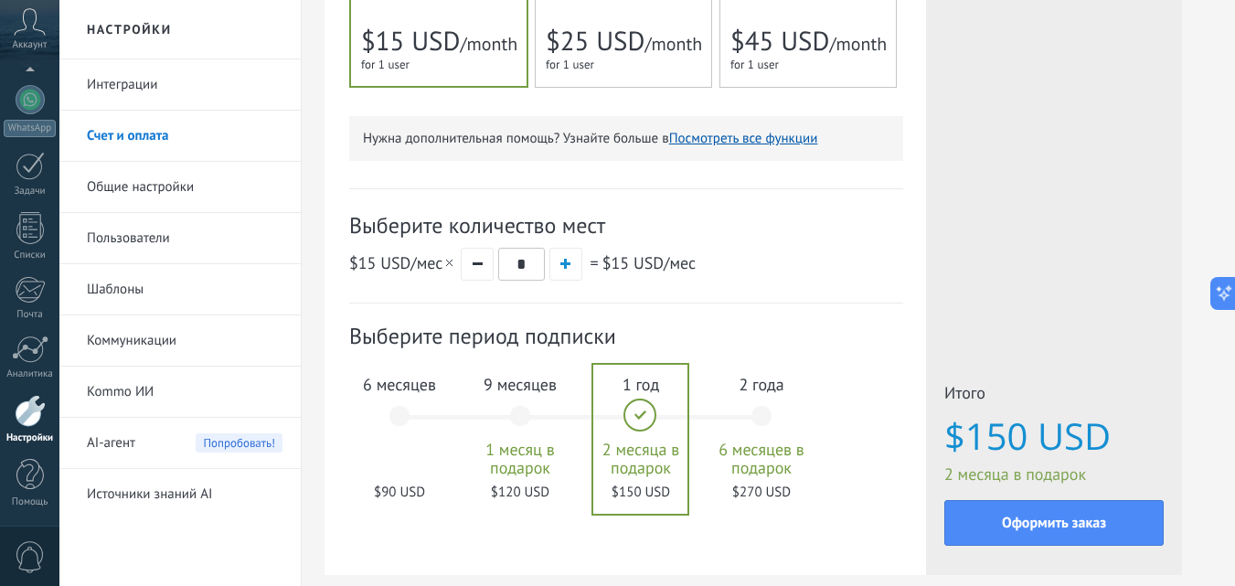
scroll to position [457, 0]
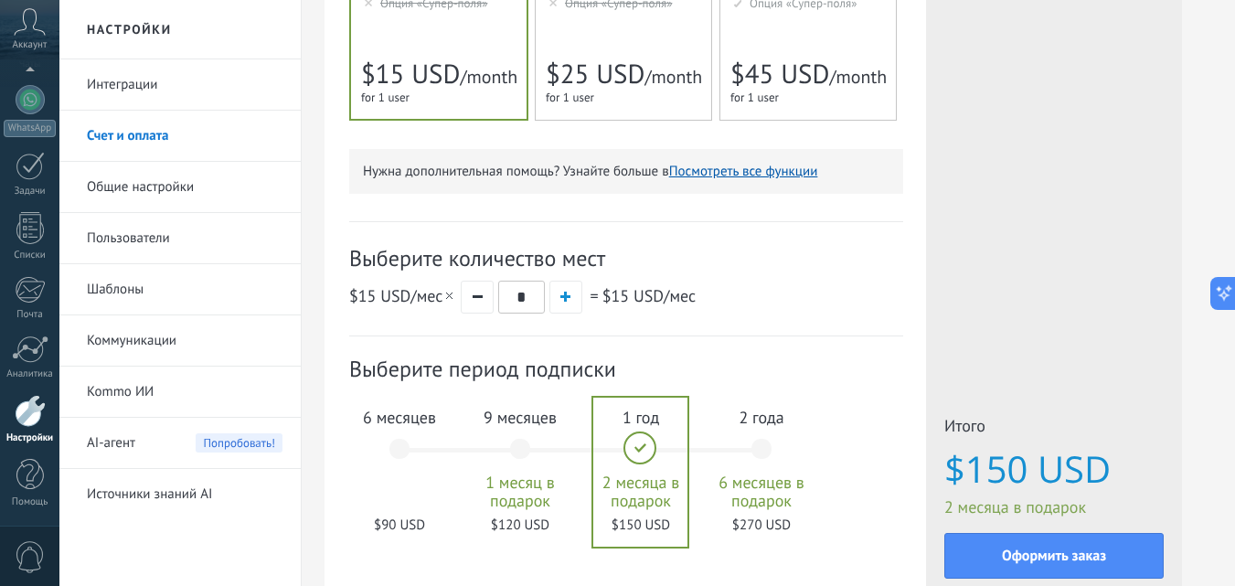
click at [763, 456] on div "2 года 6 месяцев в подарок $270 USD" at bounding box center [761, 457] width 99 height 129
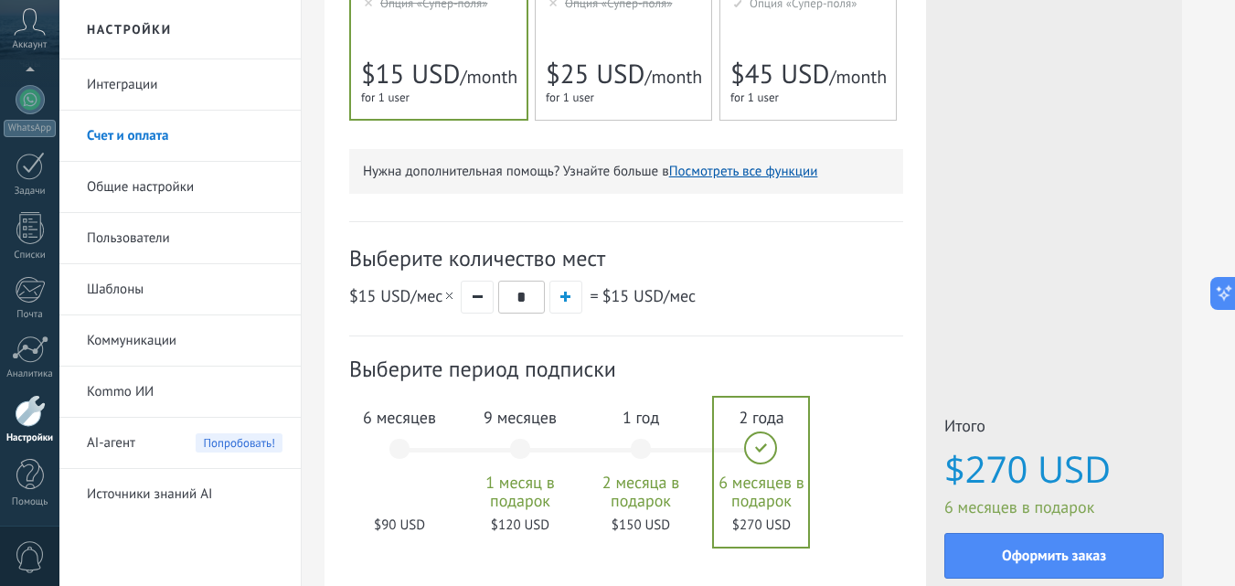
click at [646, 442] on div "1 год 2 месяца в подарок $150 USD" at bounding box center [641, 457] width 99 height 129
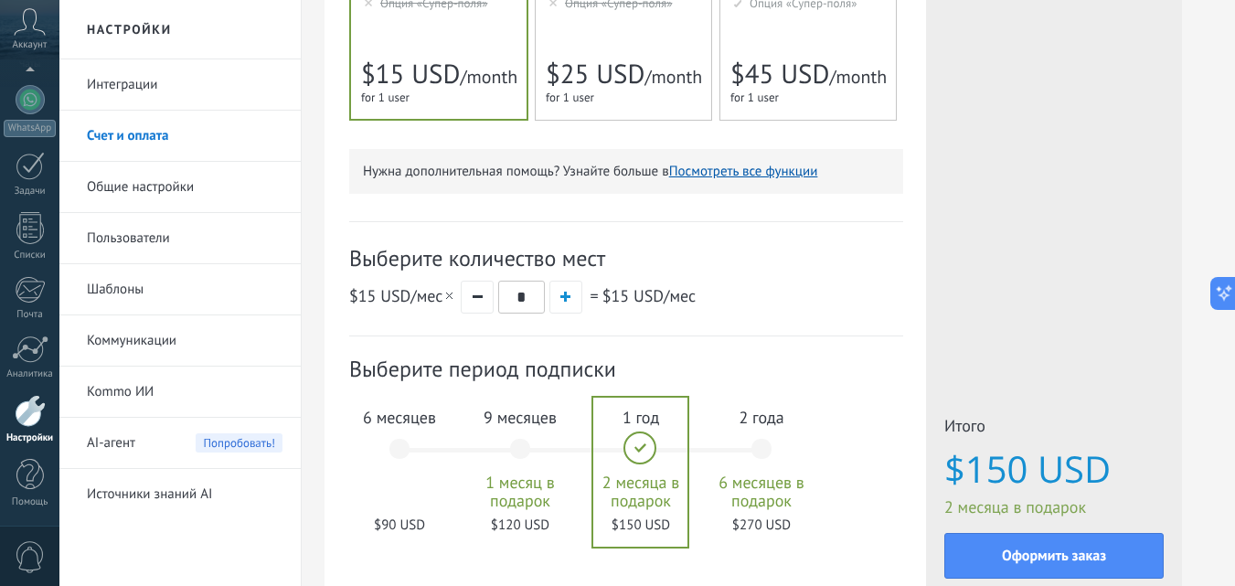
click at [518, 436] on div "9 месяцев 1 месяц в подарок $120 USD" at bounding box center [520, 457] width 99 height 129
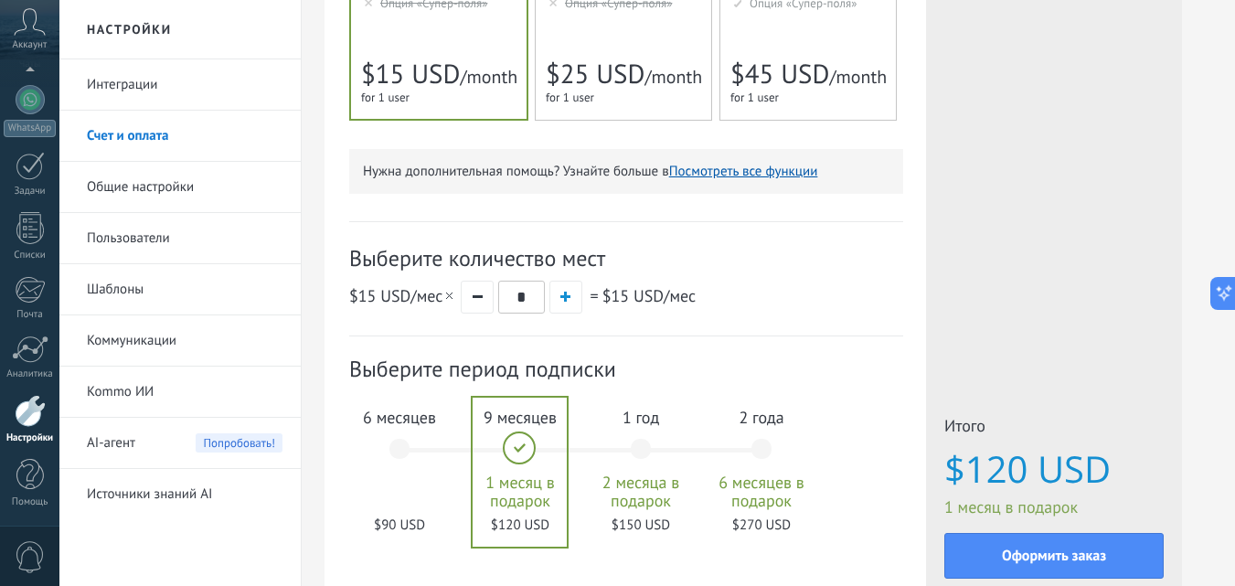
click at [399, 434] on div "6 месяцев $90 USD" at bounding box center [399, 457] width 99 height 129
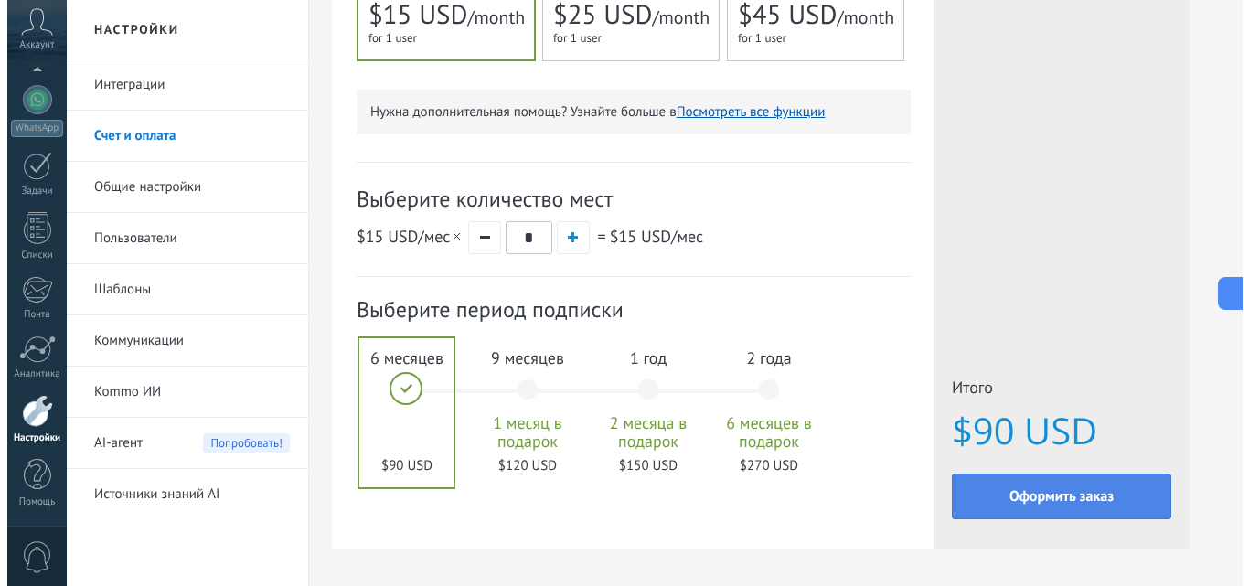
scroll to position [549, 0]
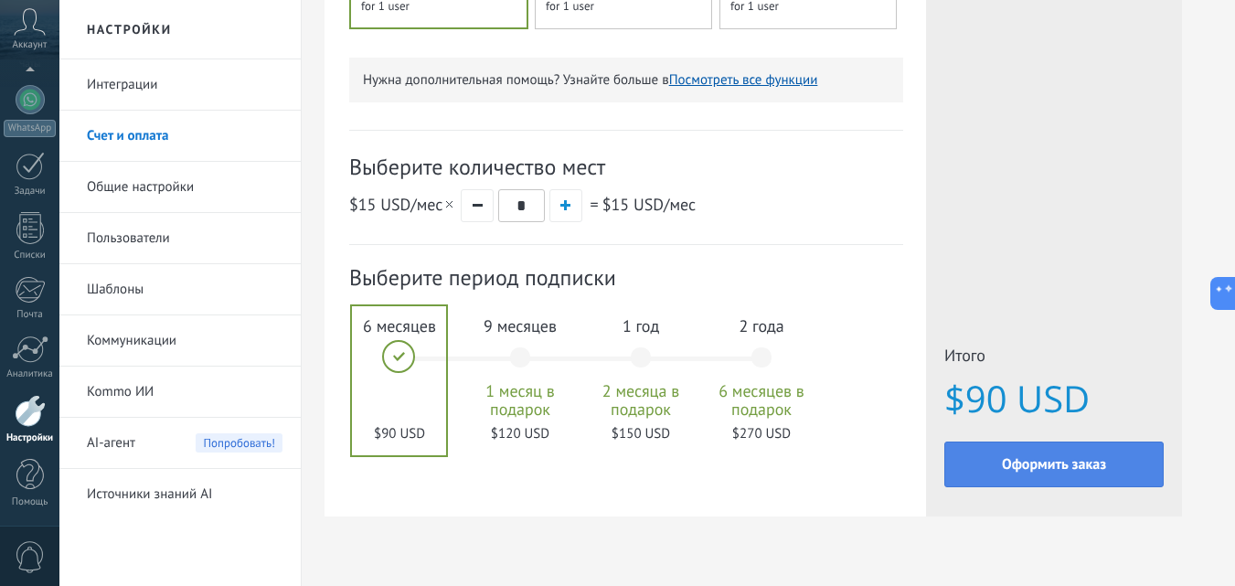
click at [1016, 454] on button "Оформить заказ" at bounding box center [1054, 465] width 219 height 46
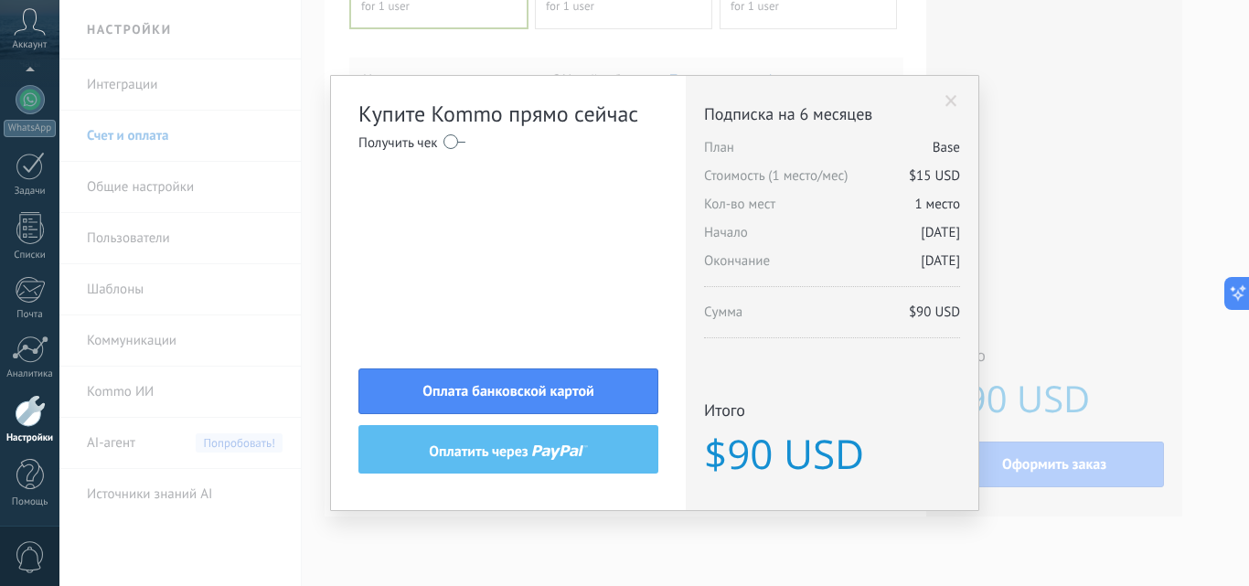
click at [449, 144] on label at bounding box center [455, 141] width 22 height 29
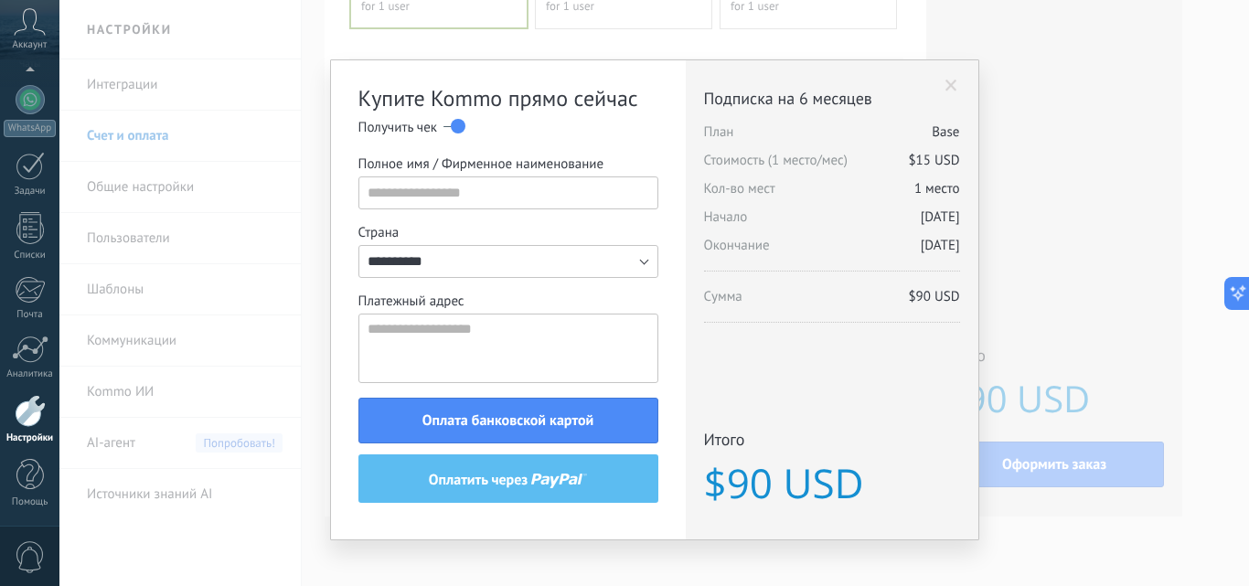
click at [453, 133] on label at bounding box center [455, 126] width 22 height 29
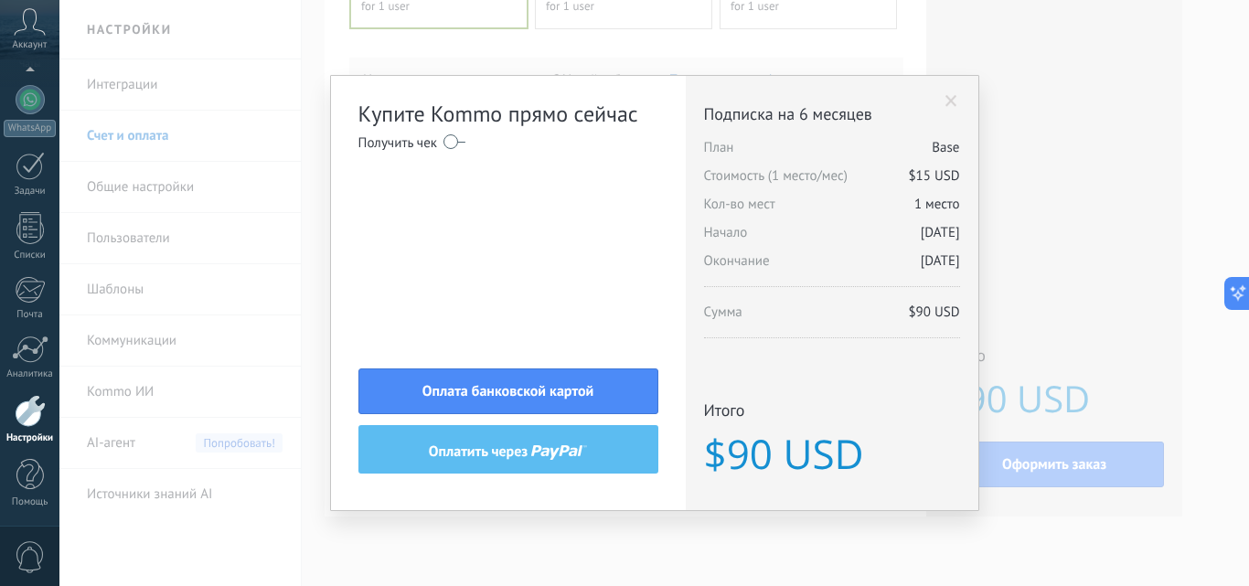
click at [523, 450] on span "оплатить через" at bounding box center [480, 451] width 103 height 13
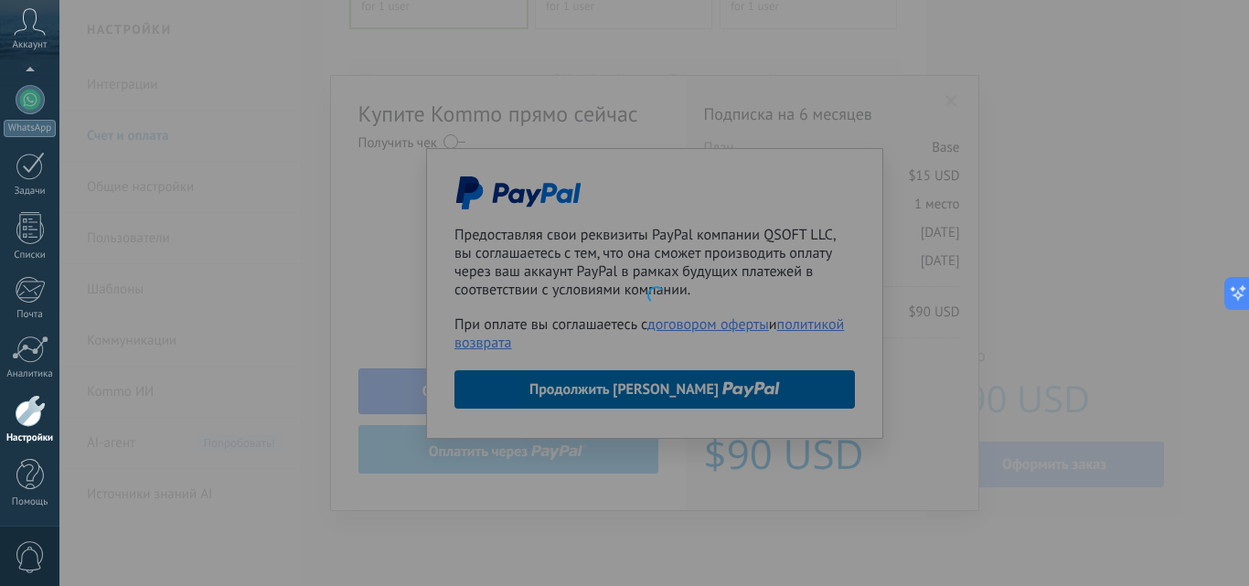
click at [968, 269] on div at bounding box center [654, 293] width 1190 height 586
drag, startPoint x: 873, startPoint y: 137, endPoint x: 796, endPoint y: 134, distance: 77.8
click at [829, 137] on div at bounding box center [654, 293] width 1190 height 586
drag, startPoint x: 766, startPoint y: 128, endPoint x: 700, endPoint y: 141, distance: 67.1
click at [749, 128] on div at bounding box center [654, 293] width 1190 height 586
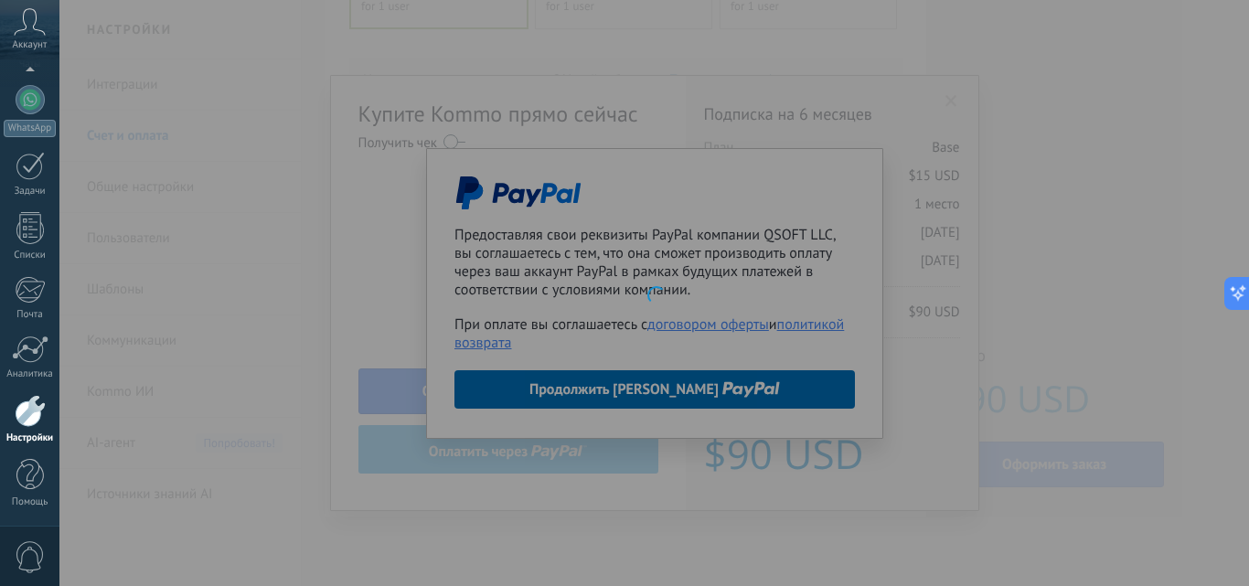
drag, startPoint x: 452, startPoint y: 243, endPoint x: 407, endPoint y: 345, distance: 111.0
click at [441, 260] on div at bounding box center [654, 293] width 1190 height 586
click at [393, 434] on div at bounding box center [654, 293] width 1190 height 586
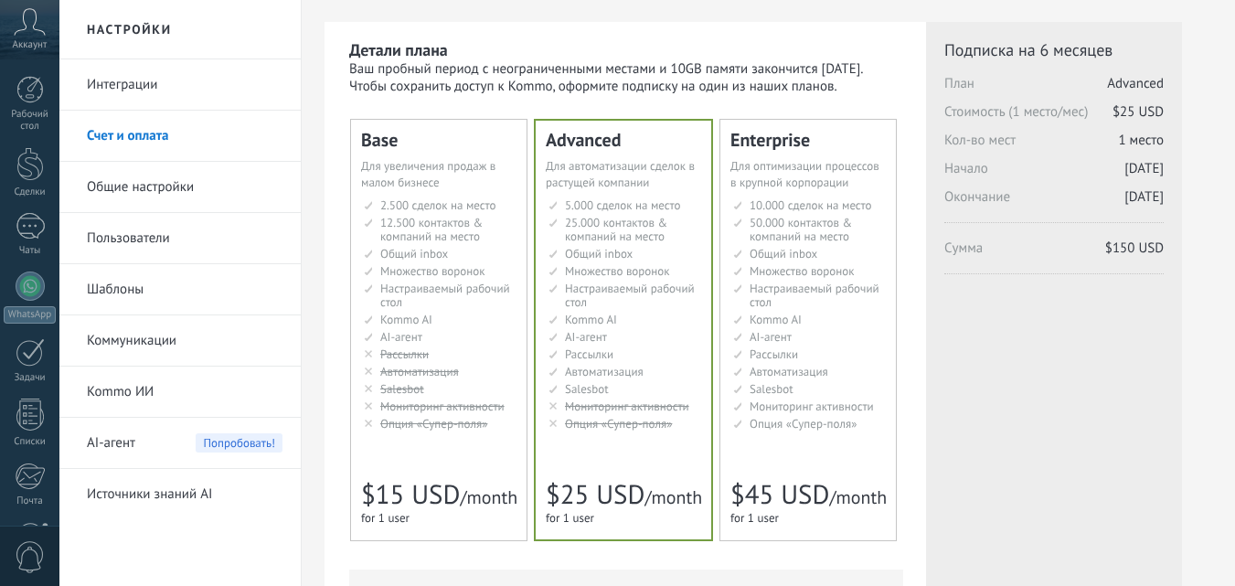
click at [426, 236] on span "12.500 контактов & компаний на место" at bounding box center [431, 229] width 102 height 29
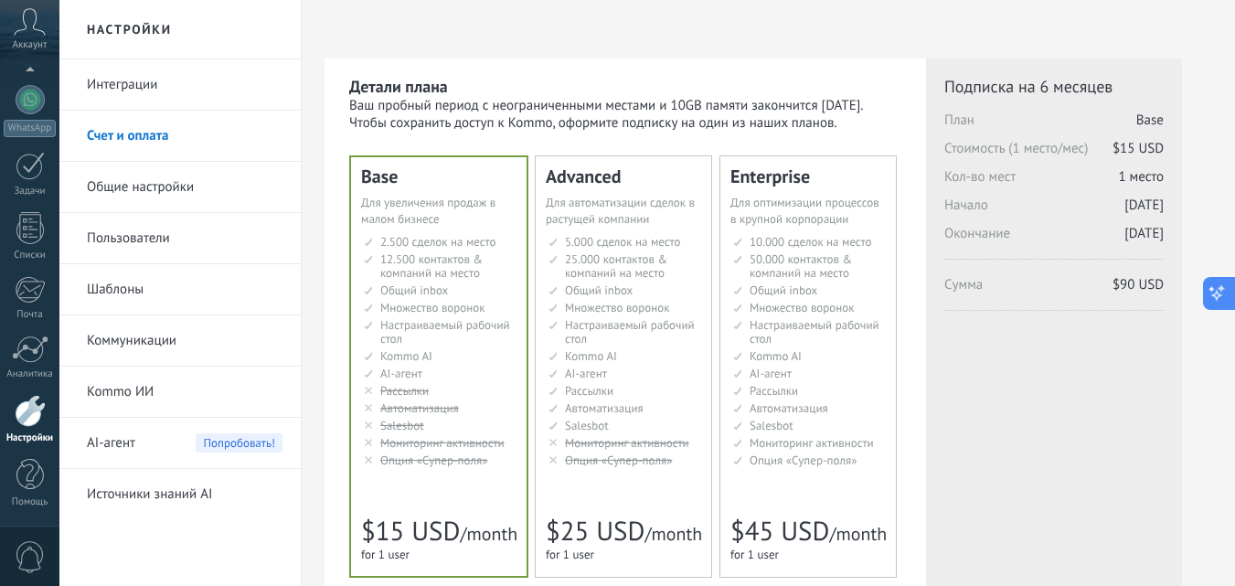
click at [1215, 294] on icon at bounding box center [1217, 292] width 19 height 19
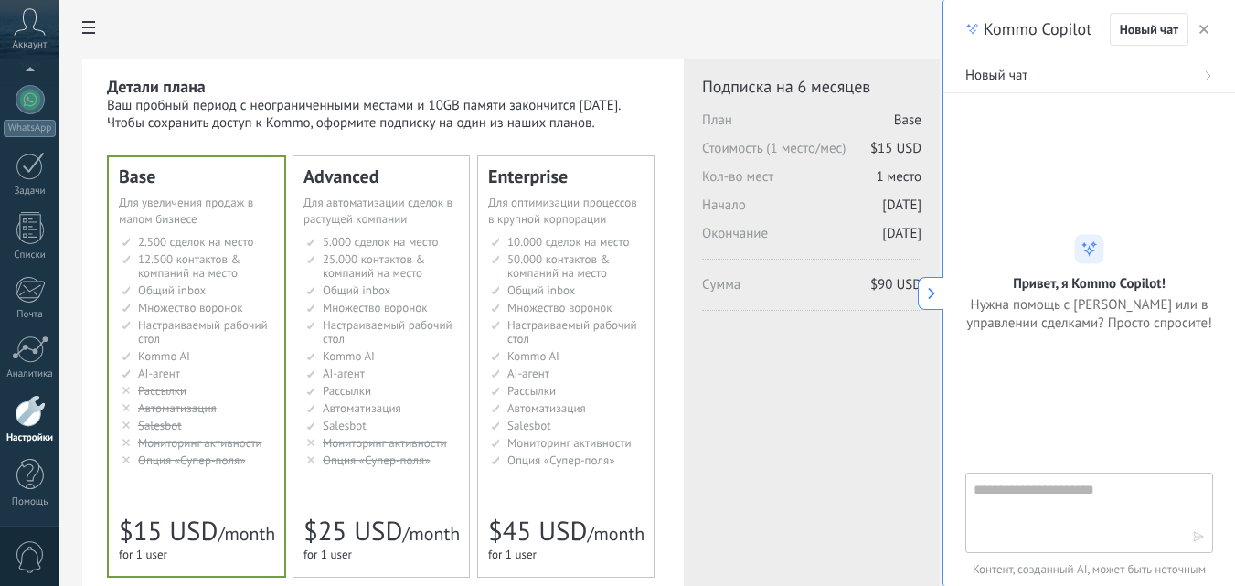
click at [932, 294] on use at bounding box center [931, 293] width 7 height 12
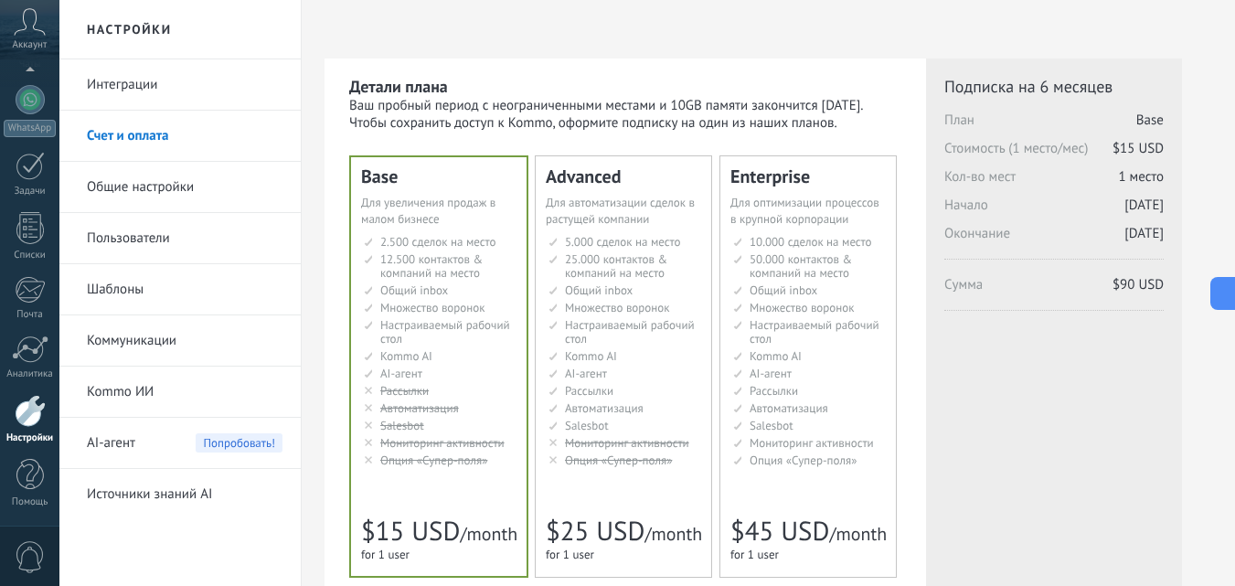
drag, startPoint x: 1224, startPoint y: 298, endPoint x: 1201, endPoint y: 298, distance: 23.8
click at [1224, 298] on icon at bounding box center [1224, 292] width 19 height 19
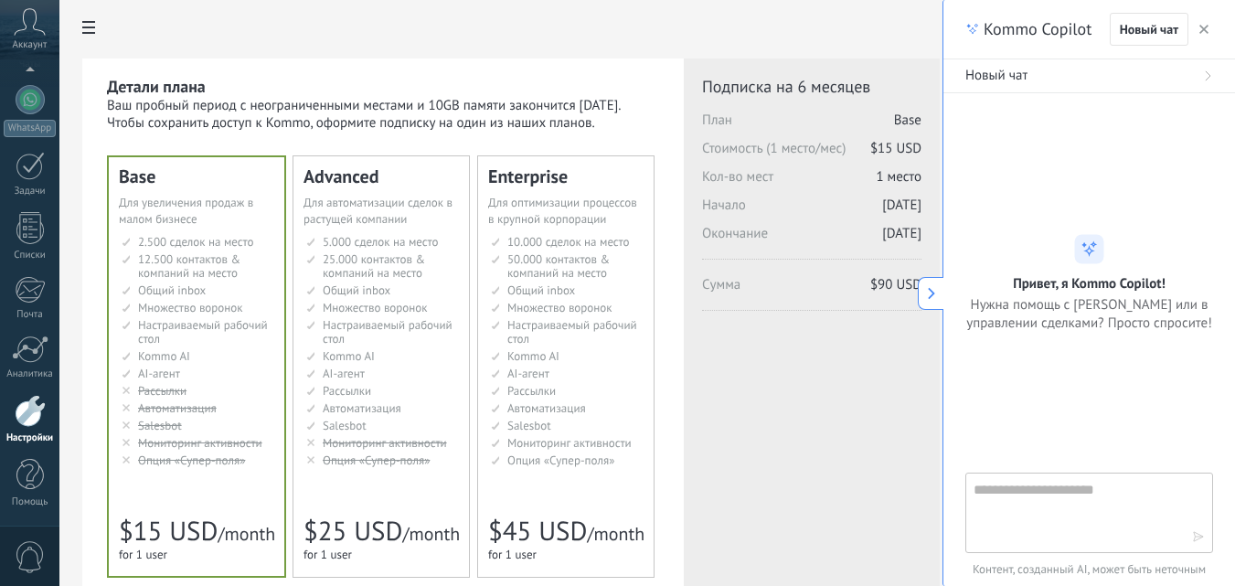
click at [1059, 497] on textarea at bounding box center [1077, 512] width 206 height 66
type textarea "**********"
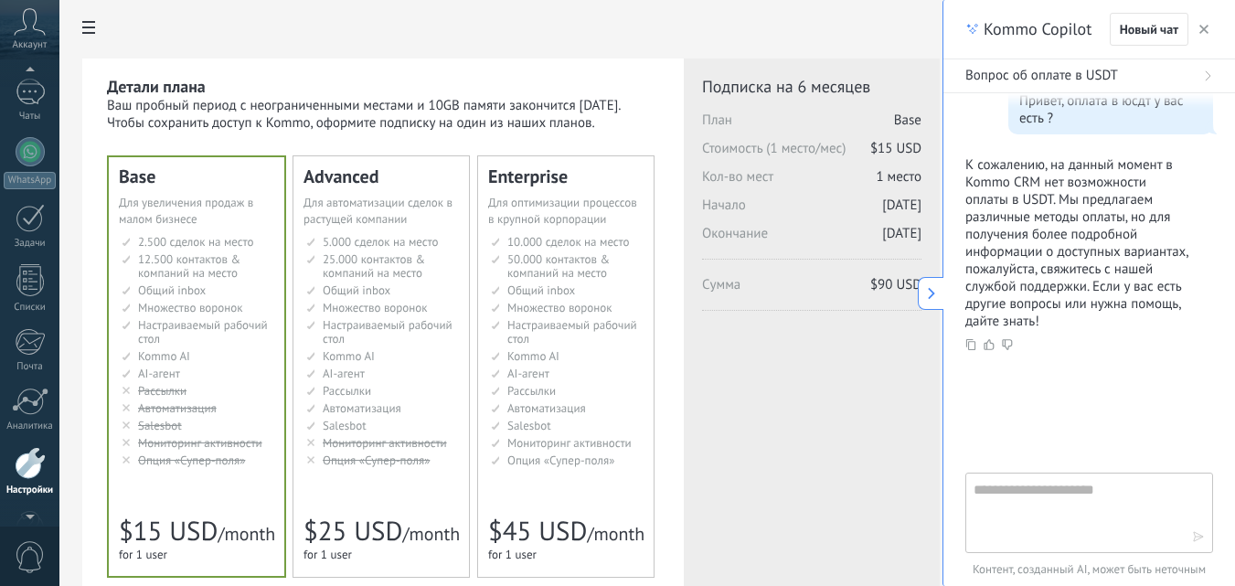
scroll to position [115, 0]
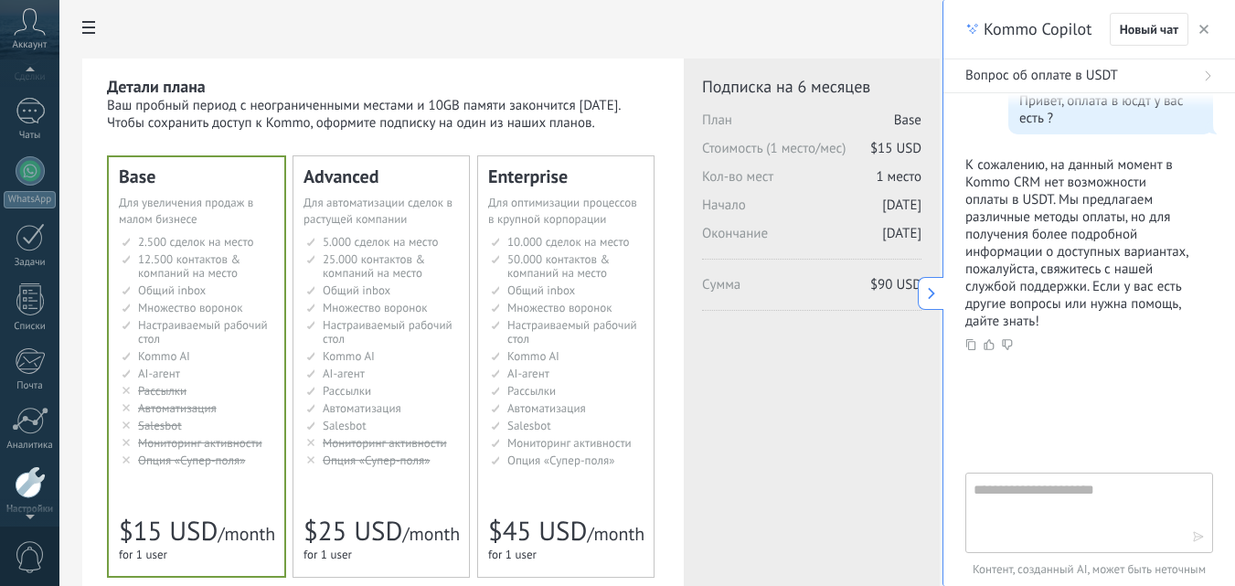
click at [30, 37] on div "Аккаунт" at bounding box center [29, 29] width 59 height 59
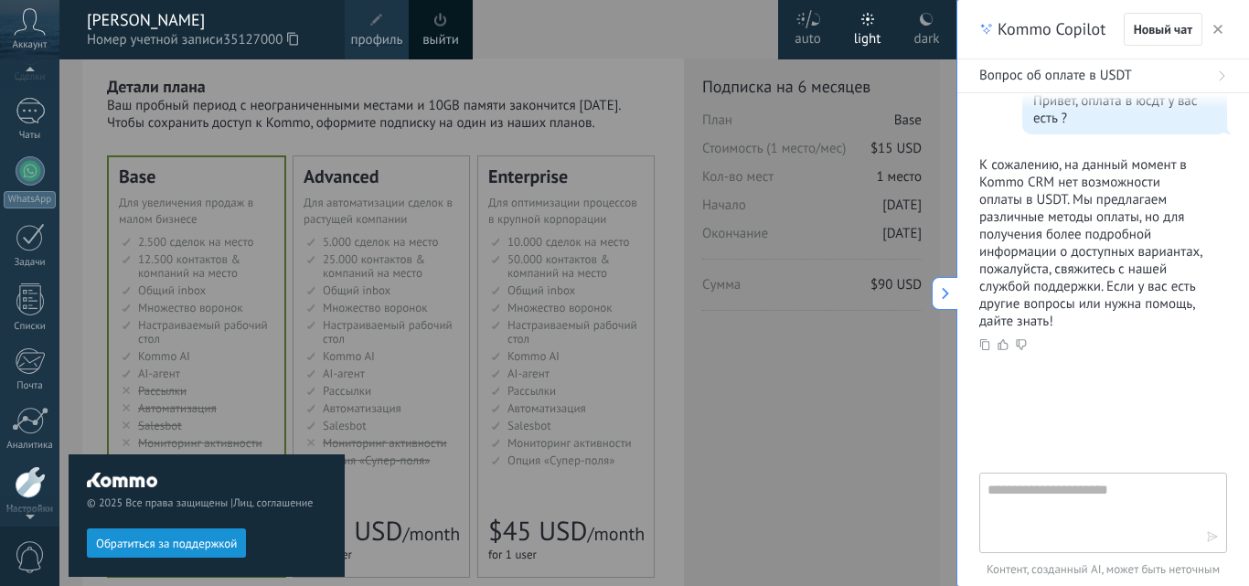
click at [715, 365] on div at bounding box center [683, 293] width 1249 height 586
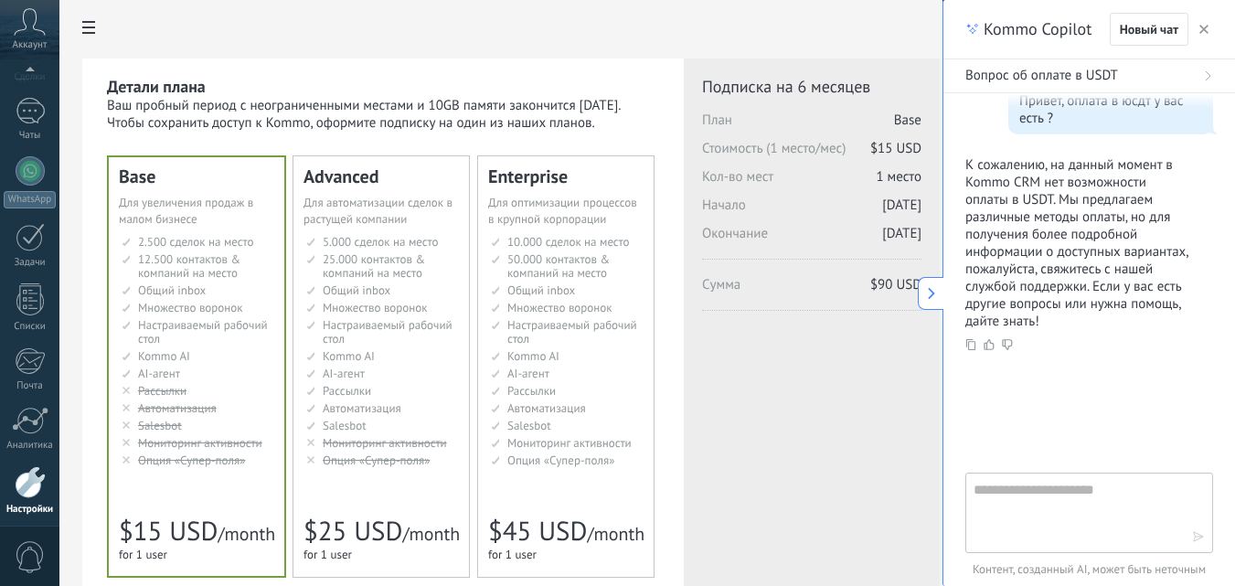
scroll to position [187, 0]
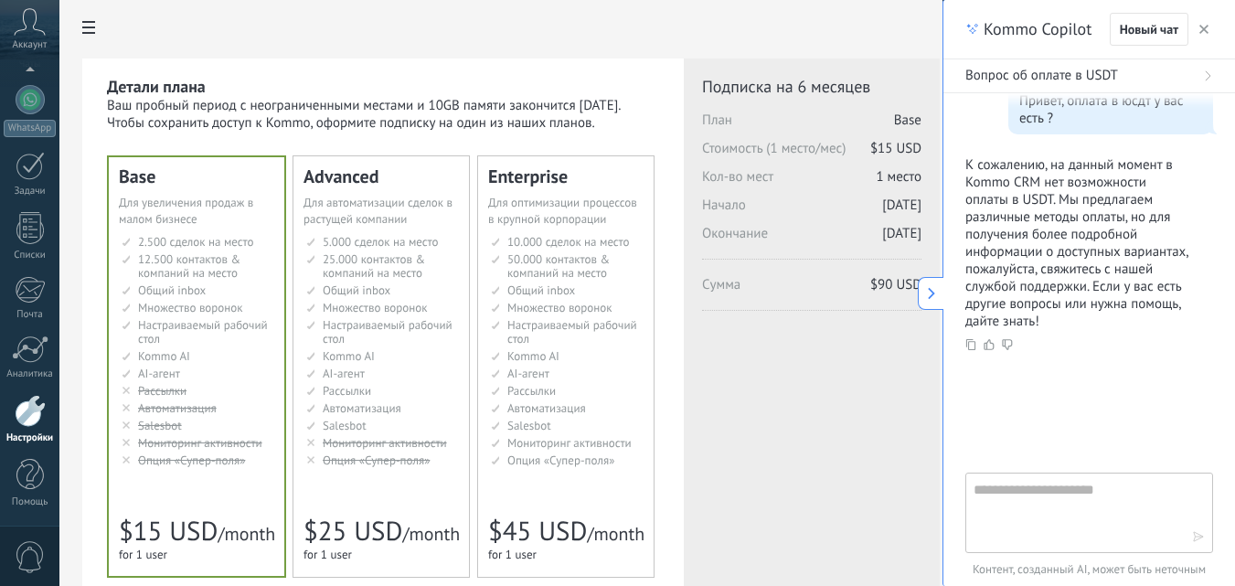
click at [924, 295] on button at bounding box center [931, 293] width 26 height 33
